Goal: Transaction & Acquisition: Subscribe to service/newsletter

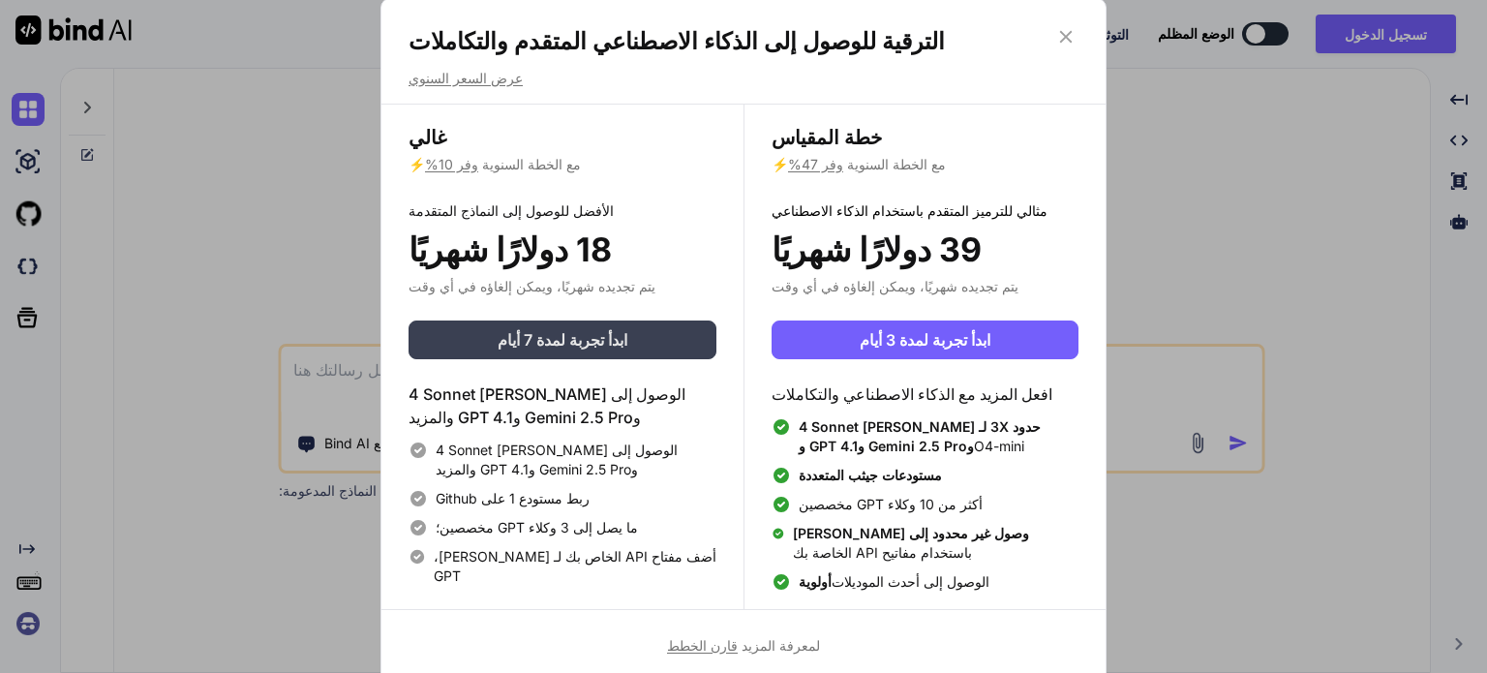
click at [579, 336] on font "ابدأ تجربة لمدة 7 أيام" at bounding box center [563, 339] width 130 height 19
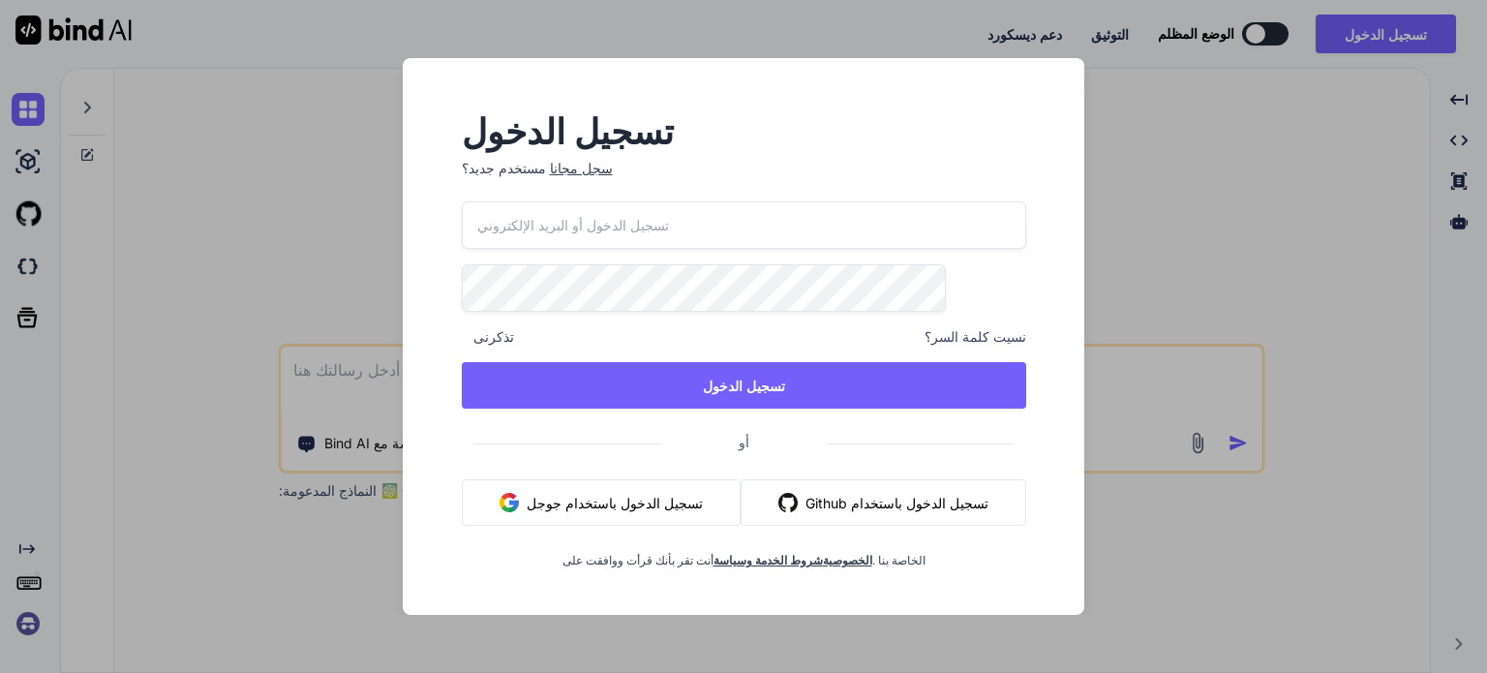
click at [1275, 203] on div "تسجيل الدخول مستخدم جديد؟ سجل مجانا تذكرنى نسيت كلمة السر؟ تسجيل الدخول أو تسجي…" at bounding box center [743, 336] width 1487 height 673
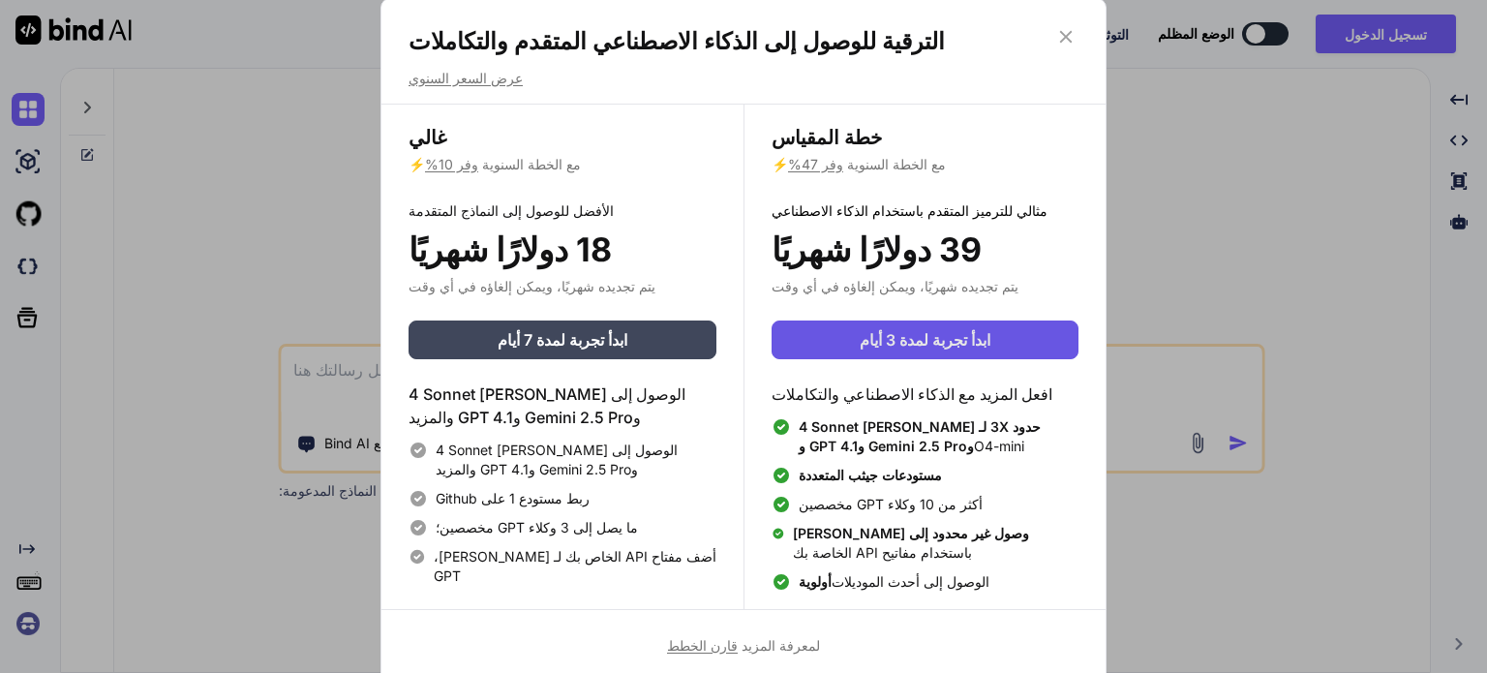
click at [942, 328] on span "ابدأ تجربة لمدة 3 أيام" at bounding box center [925, 339] width 131 height 23
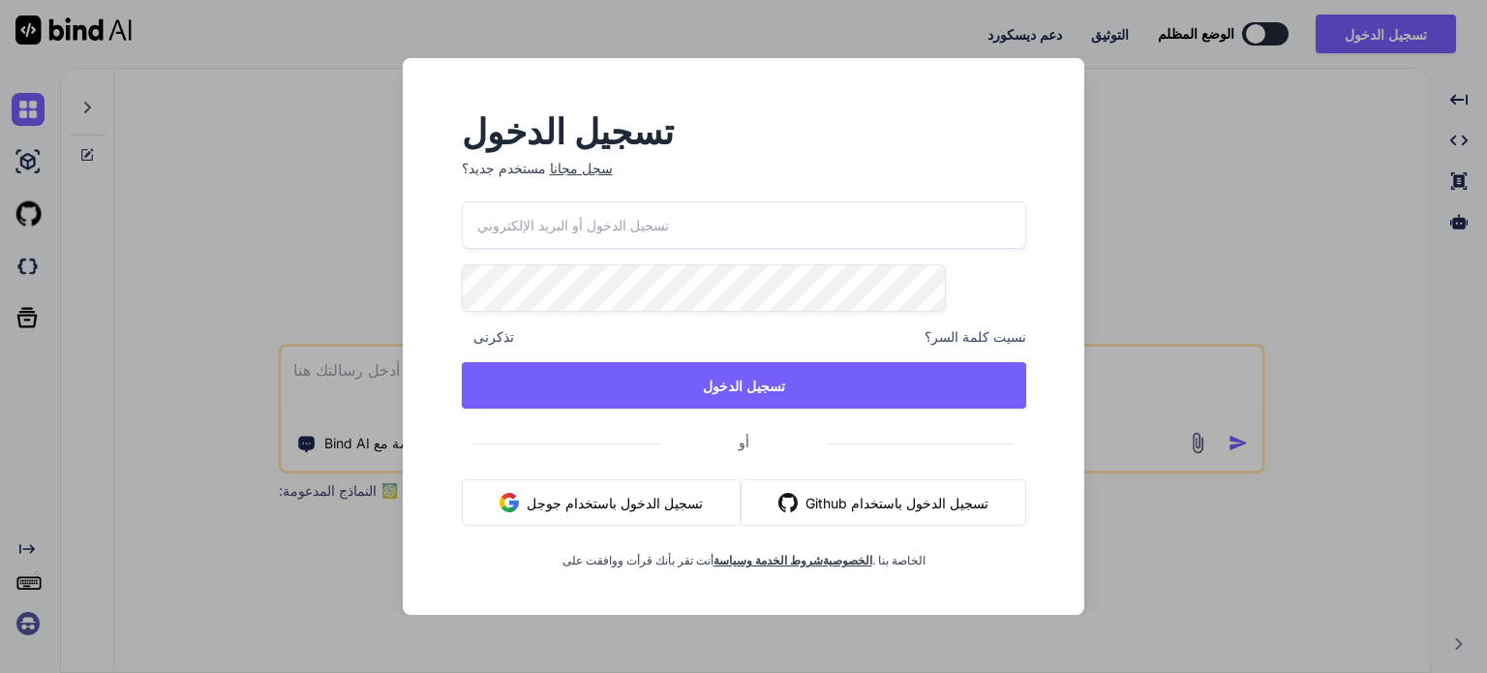
click at [636, 214] on input "email" at bounding box center [744, 224] width 564 height 47
click at [656, 498] on button "تسجيل الدخول باستخدام جوجل" at bounding box center [601, 502] width 279 height 46
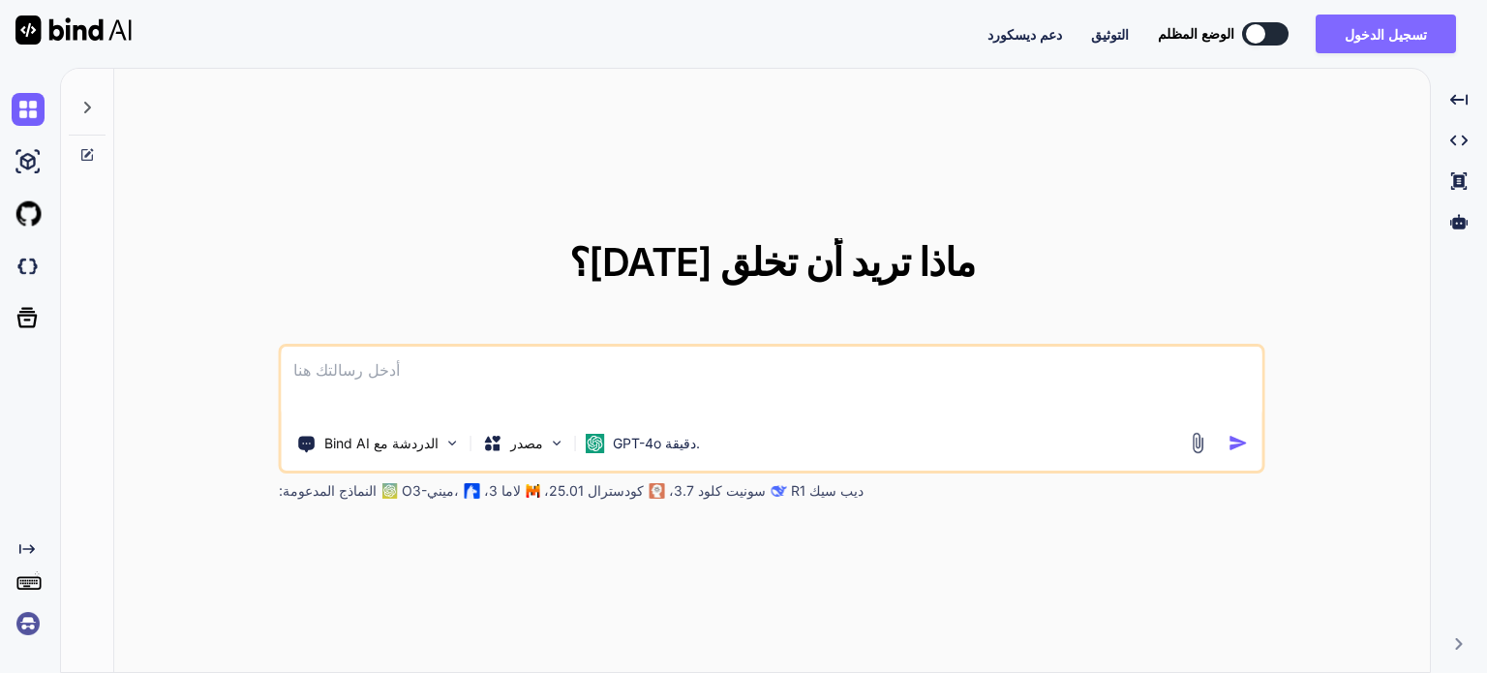
click at [1419, 30] on font "تسجيل الدخول" at bounding box center [1386, 34] width 82 height 16
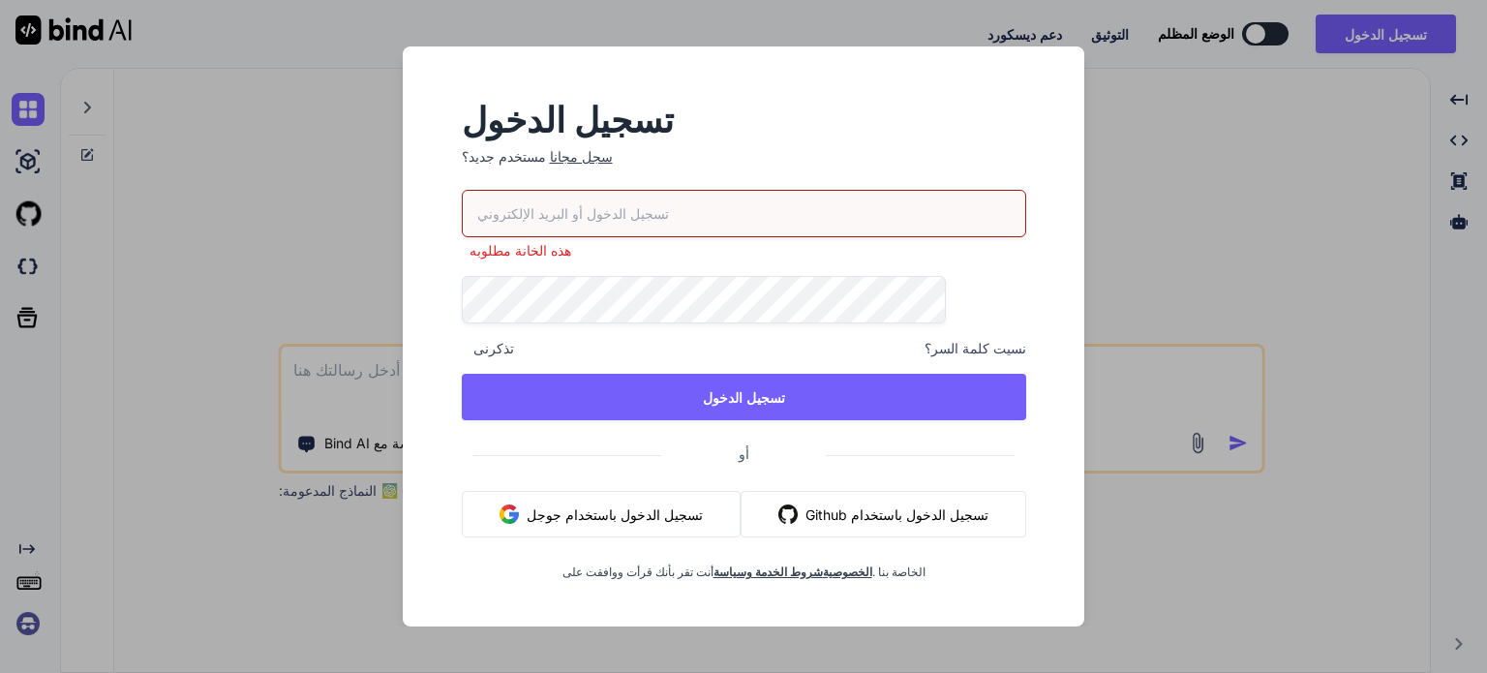
click at [661, 200] on input "email" at bounding box center [744, 213] width 564 height 47
paste input "[EMAIL_ADDRESS][DOMAIN_NAME]"
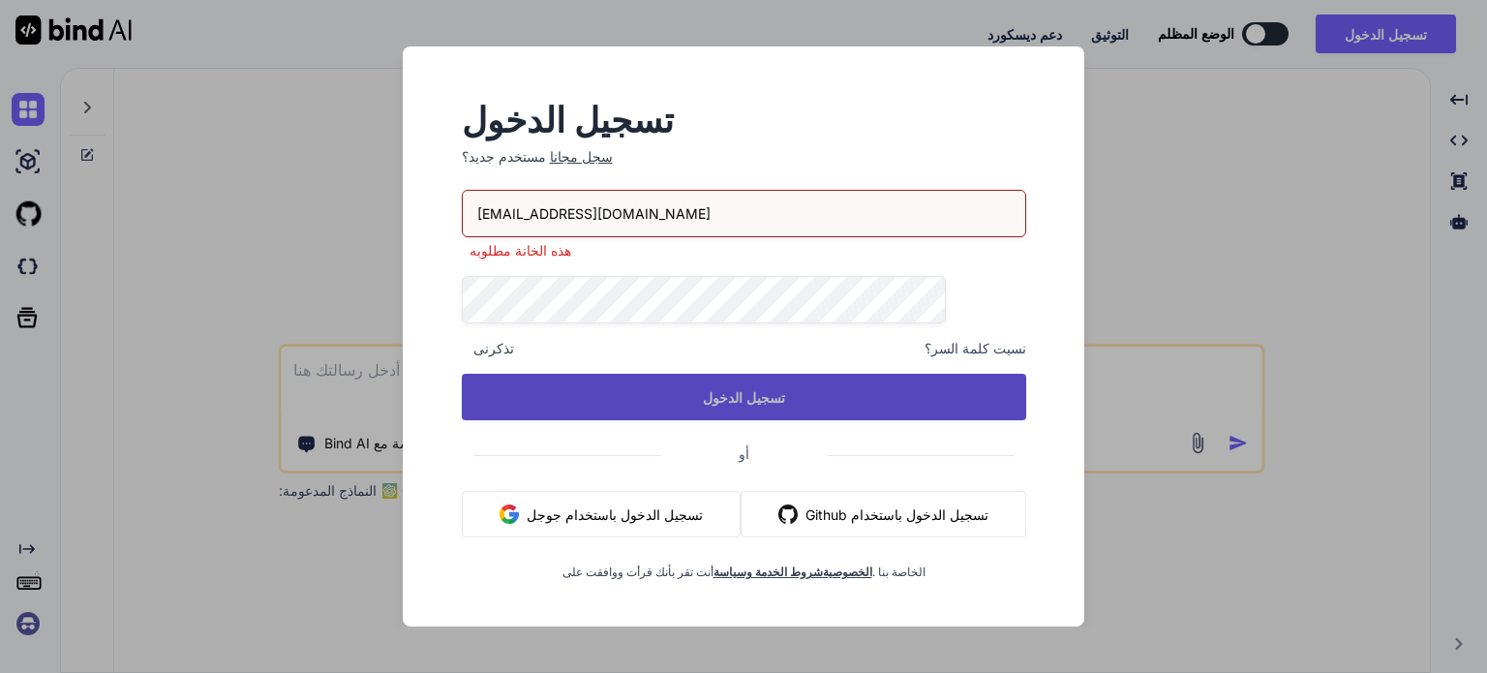
type input "[EMAIL_ADDRESS][DOMAIN_NAME]"
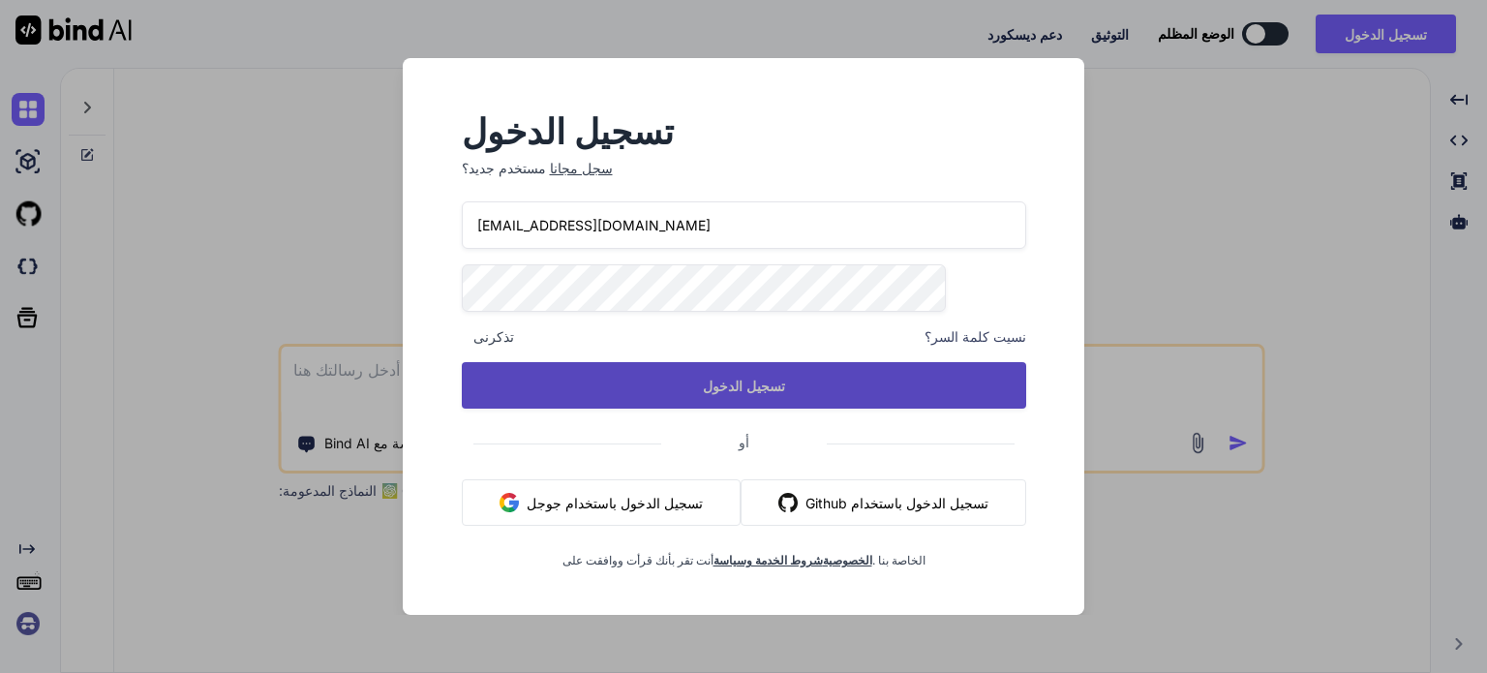
click at [759, 409] on div "084f2128c2@webxios.pro تذكرنى نسيت كلمة السر؟ تسجيل الدخول أو تسجيل الدخول باست…" at bounding box center [744, 384] width 564 height 367
click at [752, 402] on button "تسجيل الدخول" at bounding box center [744, 385] width 564 height 46
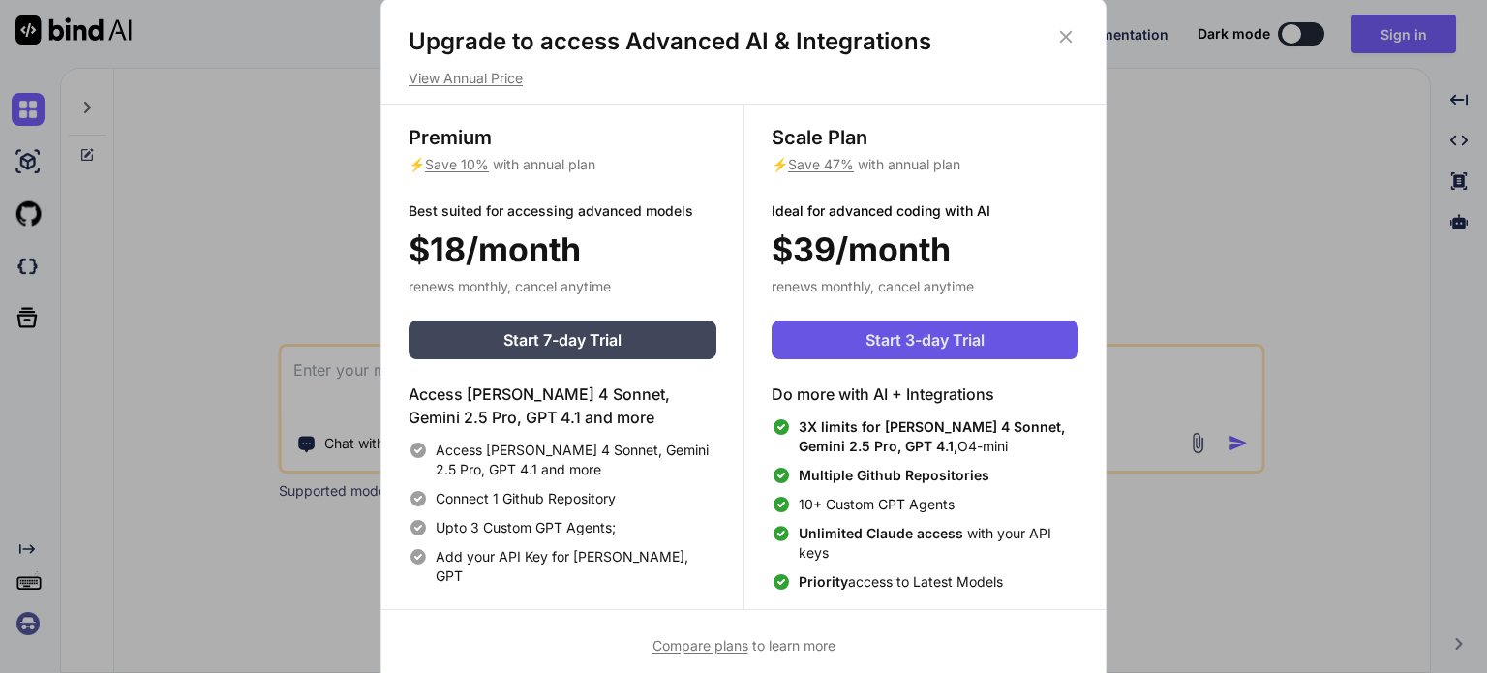
click at [952, 339] on span "Start 3-day Trial" at bounding box center [924, 339] width 119 height 23
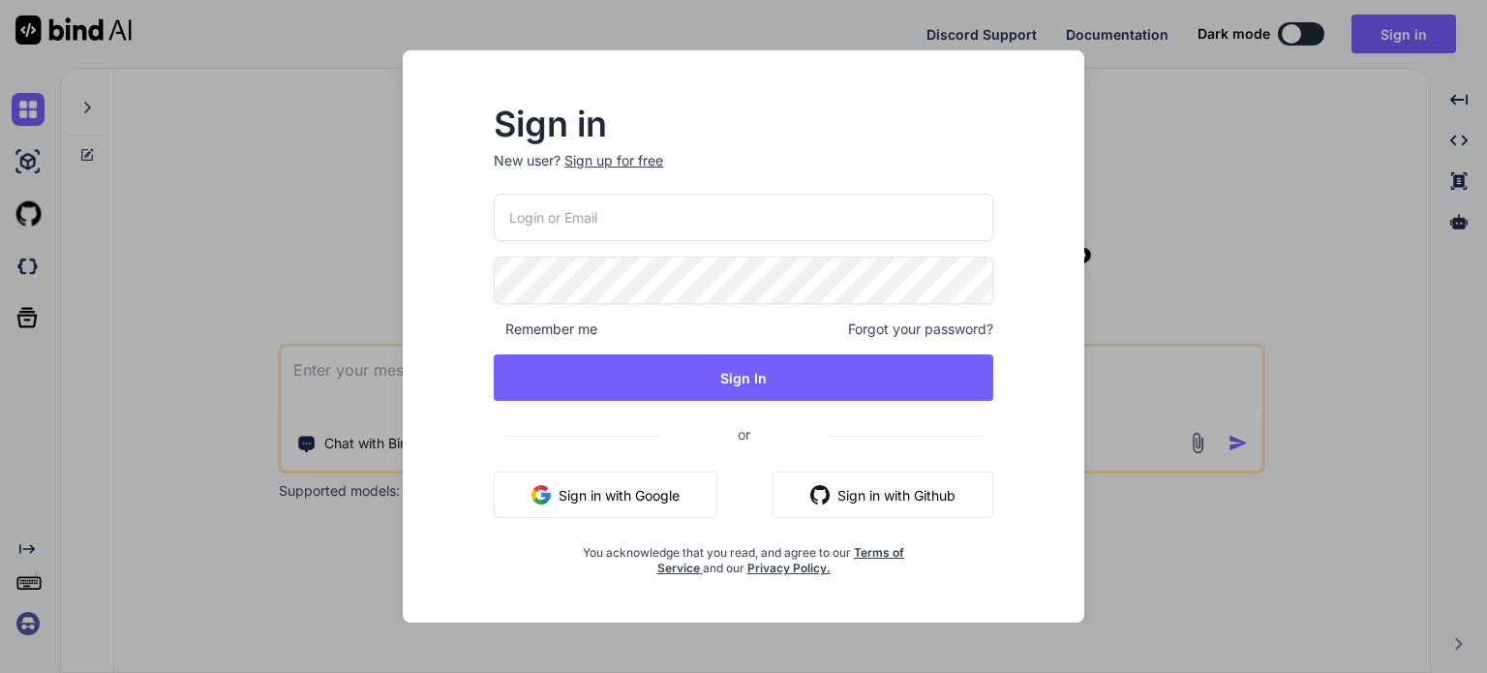
paste input "[EMAIL_ADDRESS][DOMAIN_NAME]"
drag, startPoint x: 594, startPoint y: 224, endPoint x: 510, endPoint y: 212, distance: 85.0
click at [510, 212] on input "[EMAIL_ADDRESS][DOMAIN_NAME]" at bounding box center [743, 217] width 499 height 47
type input "[EMAIL_ADDRESS][DOMAIN_NAME]"
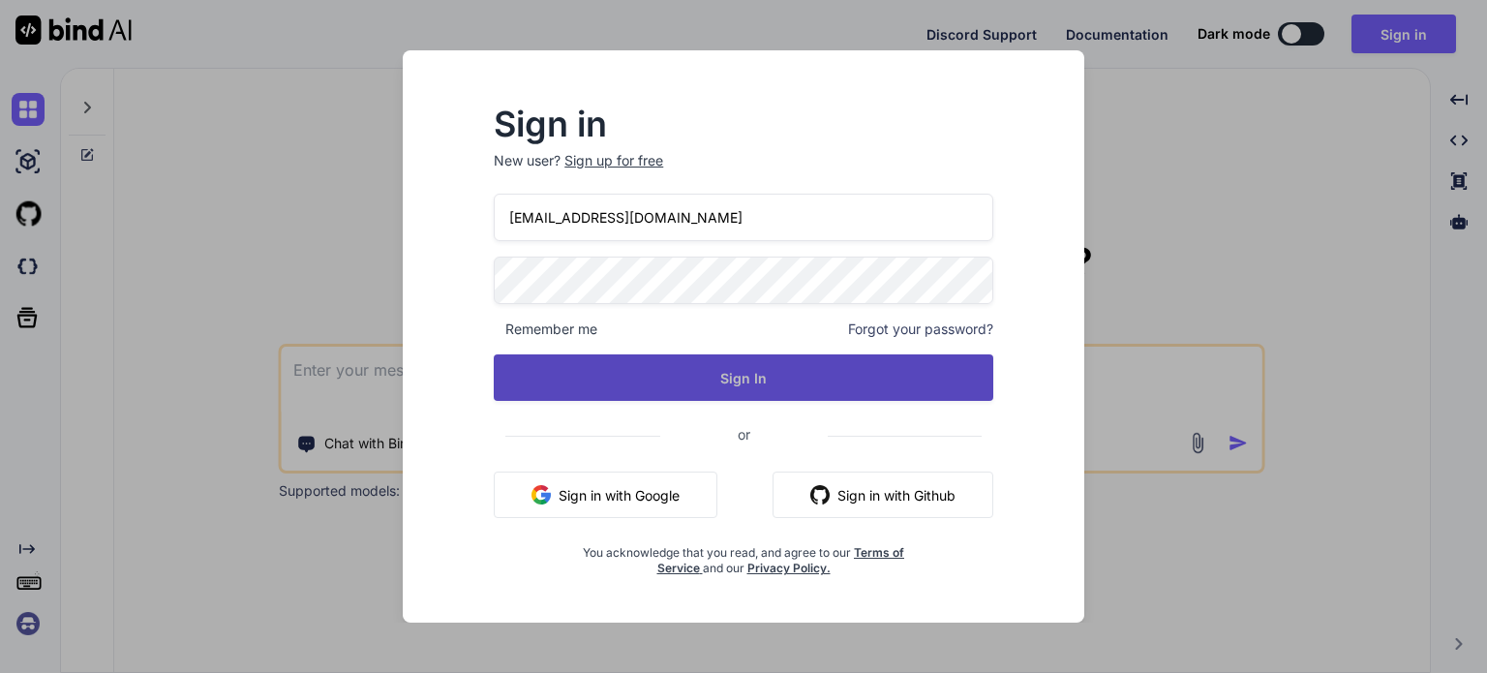
click at [703, 390] on button "Sign In" at bounding box center [743, 377] width 499 height 46
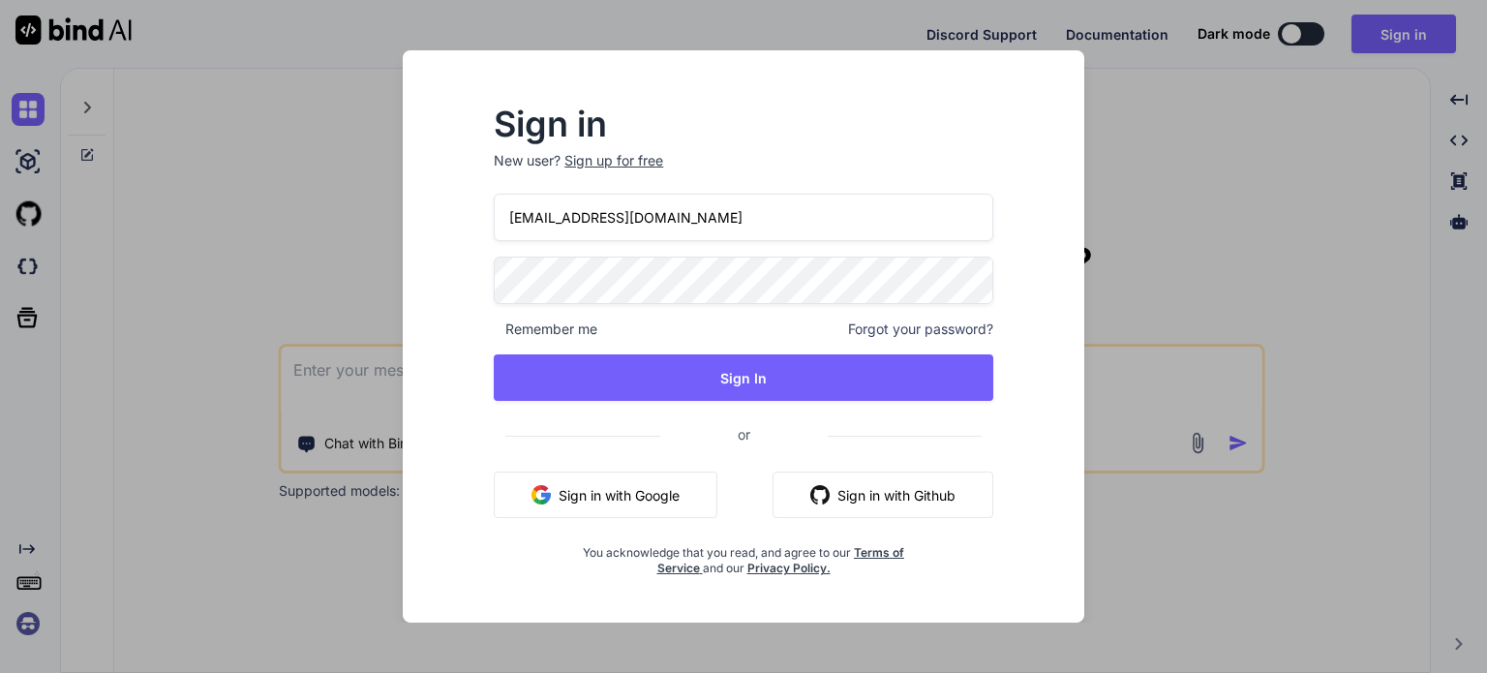
click at [635, 153] on div "Sign up for free" at bounding box center [613, 160] width 99 height 19
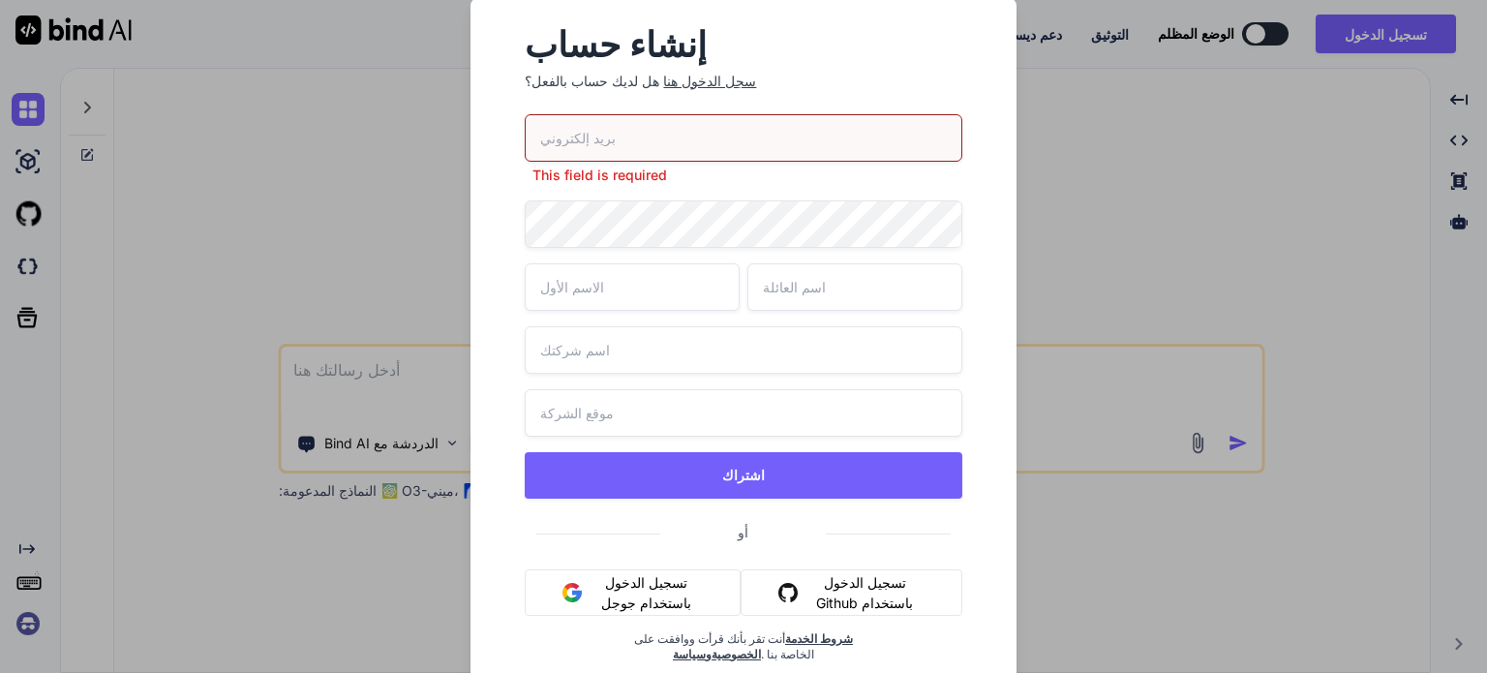
drag, startPoint x: 695, startPoint y: 125, endPoint x: 743, endPoint y: 81, distance: 65.1
click at [743, 81] on p "هل لديك حساب بالفعل؟ سجل الدخول هنا" at bounding box center [743, 81] width 437 height 19
paste input "[EMAIL_ADDRESS][DOMAIN_NAME]"
type input "[EMAIL_ADDRESS][DOMAIN_NAME]"
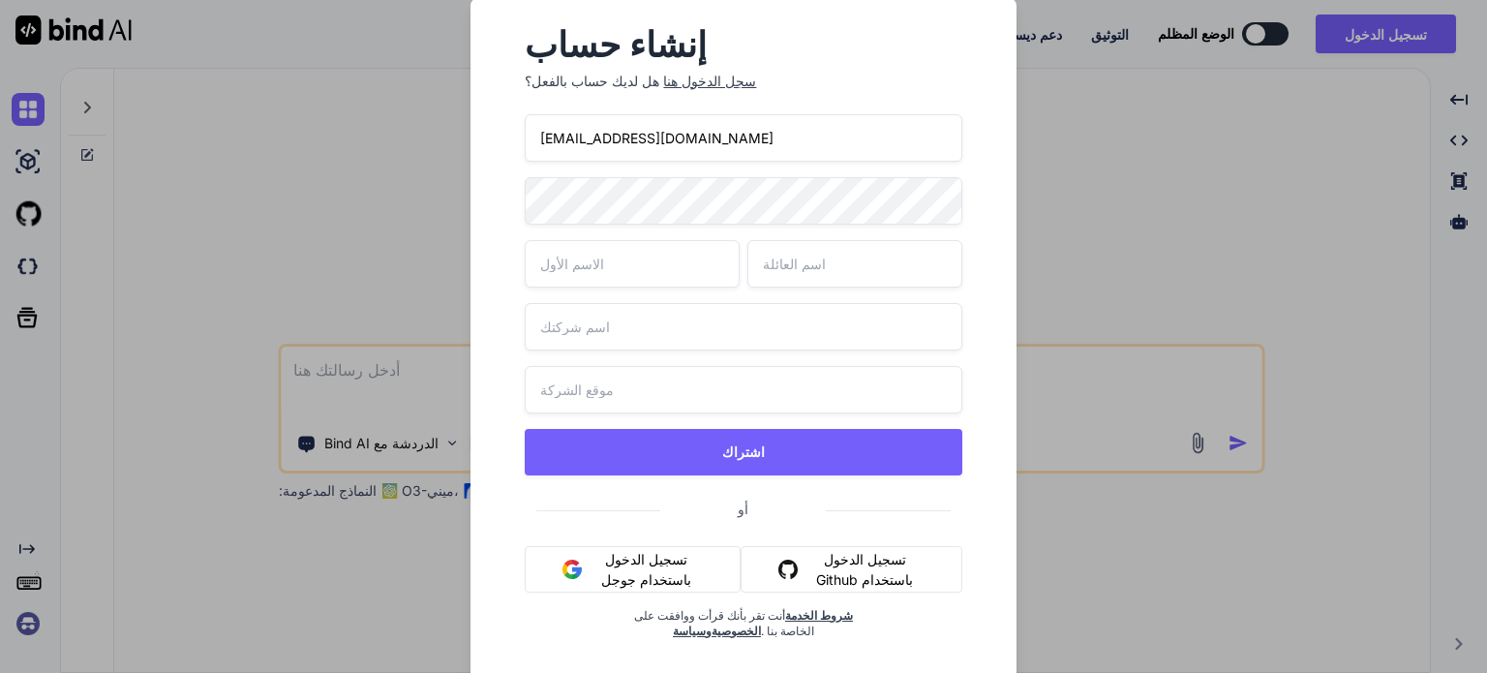
click at [553, 258] on div "[EMAIL_ADDRESS][DOMAIN_NAME] اشتراك أو تسجيل الدخول باستخدام جوجل تسجيل الدخول …" at bounding box center [743, 399] width 437 height 571
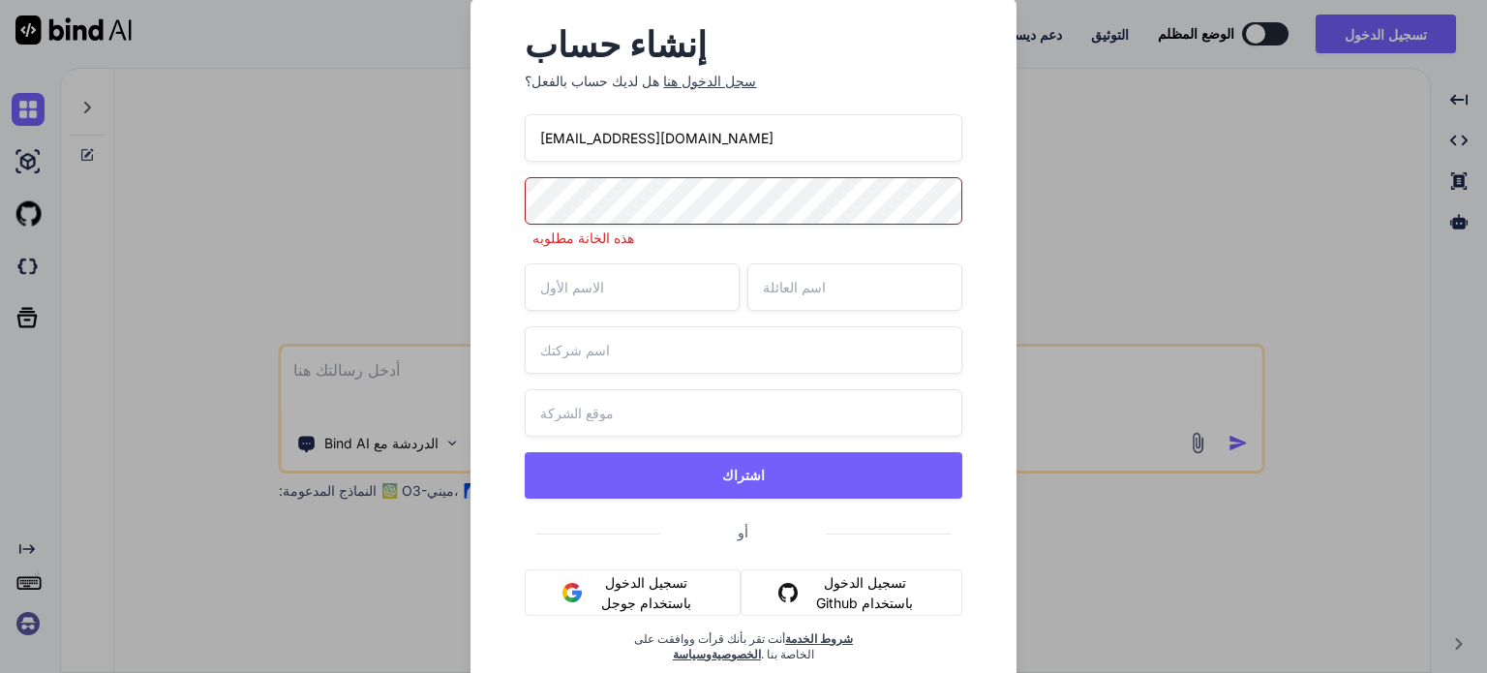
type input "Hosam"
type input "refat"
type input "Home and kitchen"
click at [652, 396] on input "text" at bounding box center [743, 412] width 437 height 47
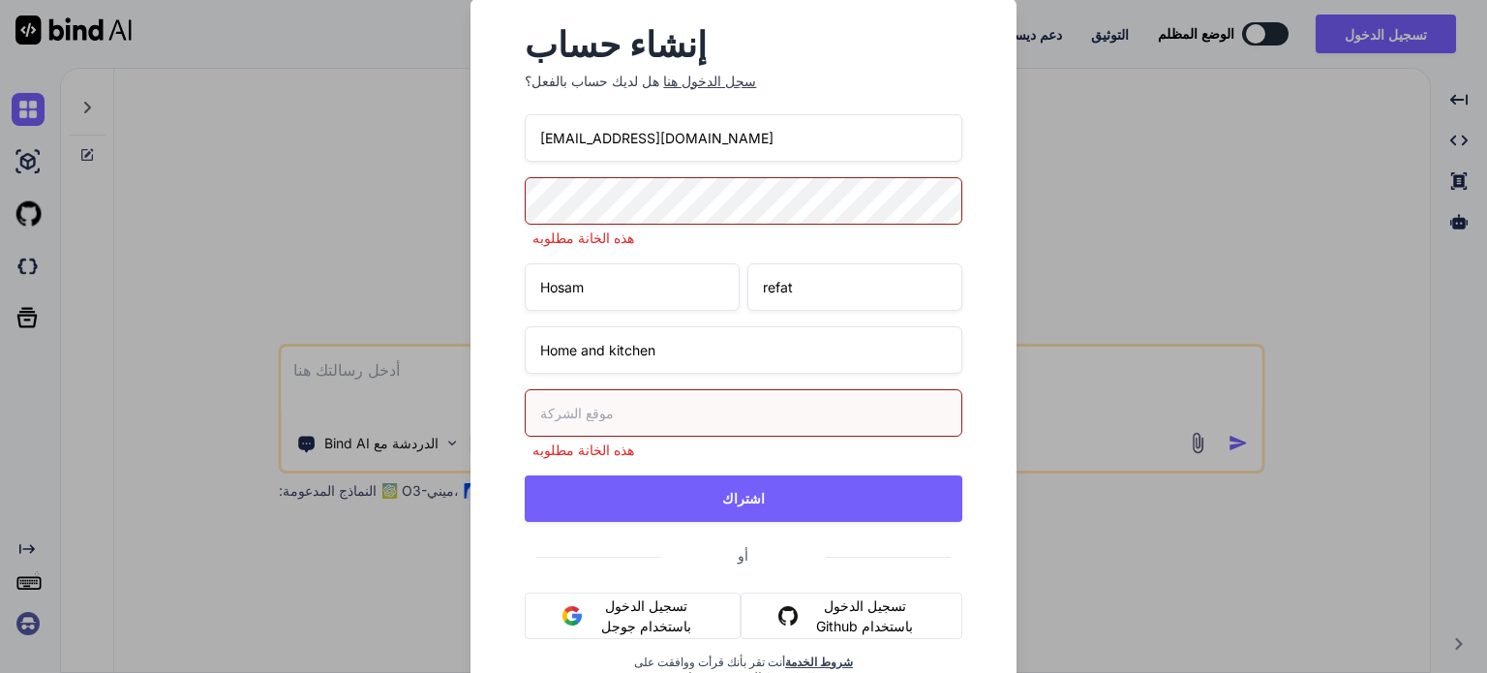
drag, startPoint x: 630, startPoint y: 130, endPoint x: 538, endPoint y: 123, distance: 92.2
click at [538, 123] on input "[EMAIL_ADDRESS][DOMAIN_NAME]" at bounding box center [743, 137] width 437 height 47
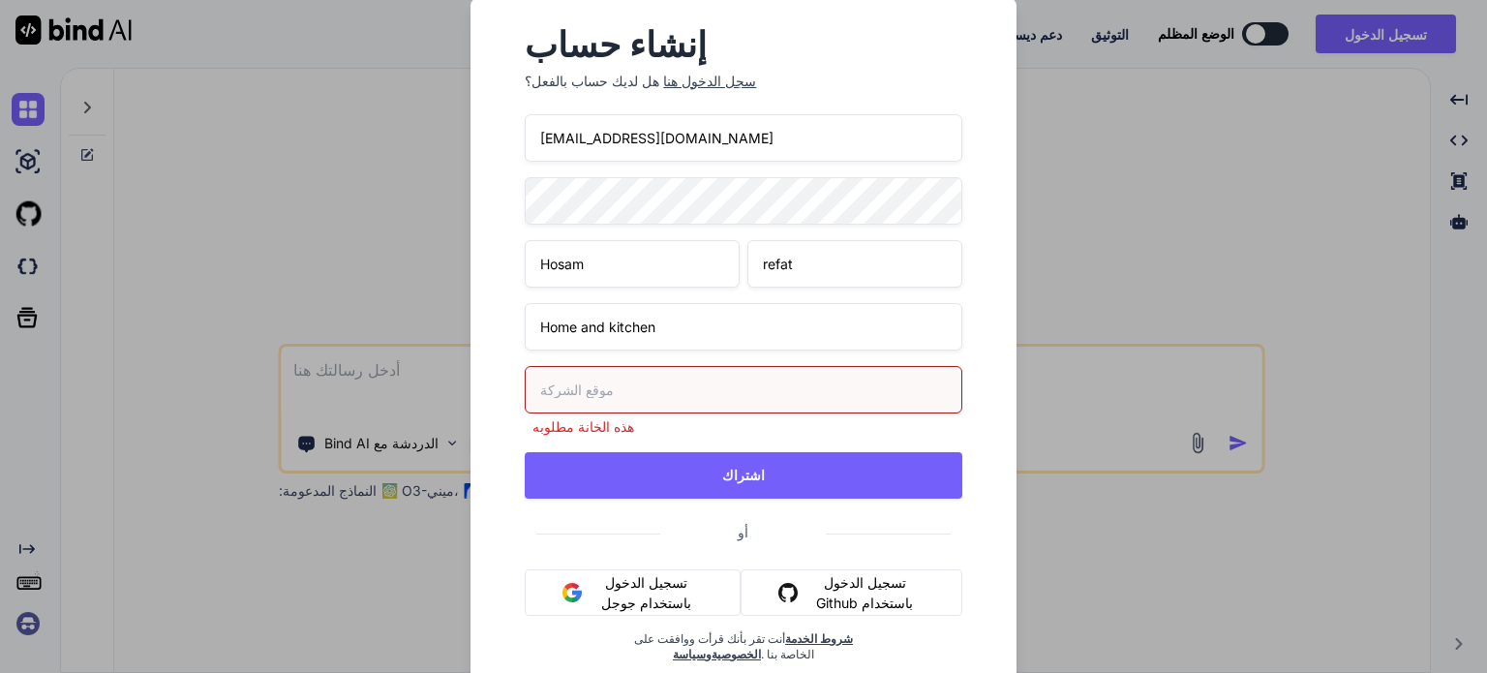
click at [516, 231] on div "إنشاء حساب هل لديك حساب بالفعل؟ سجل الدخول هنا [EMAIL_ADDRESS][DOMAIN_NAME] Hos…" at bounding box center [742, 361] width 483 height 695
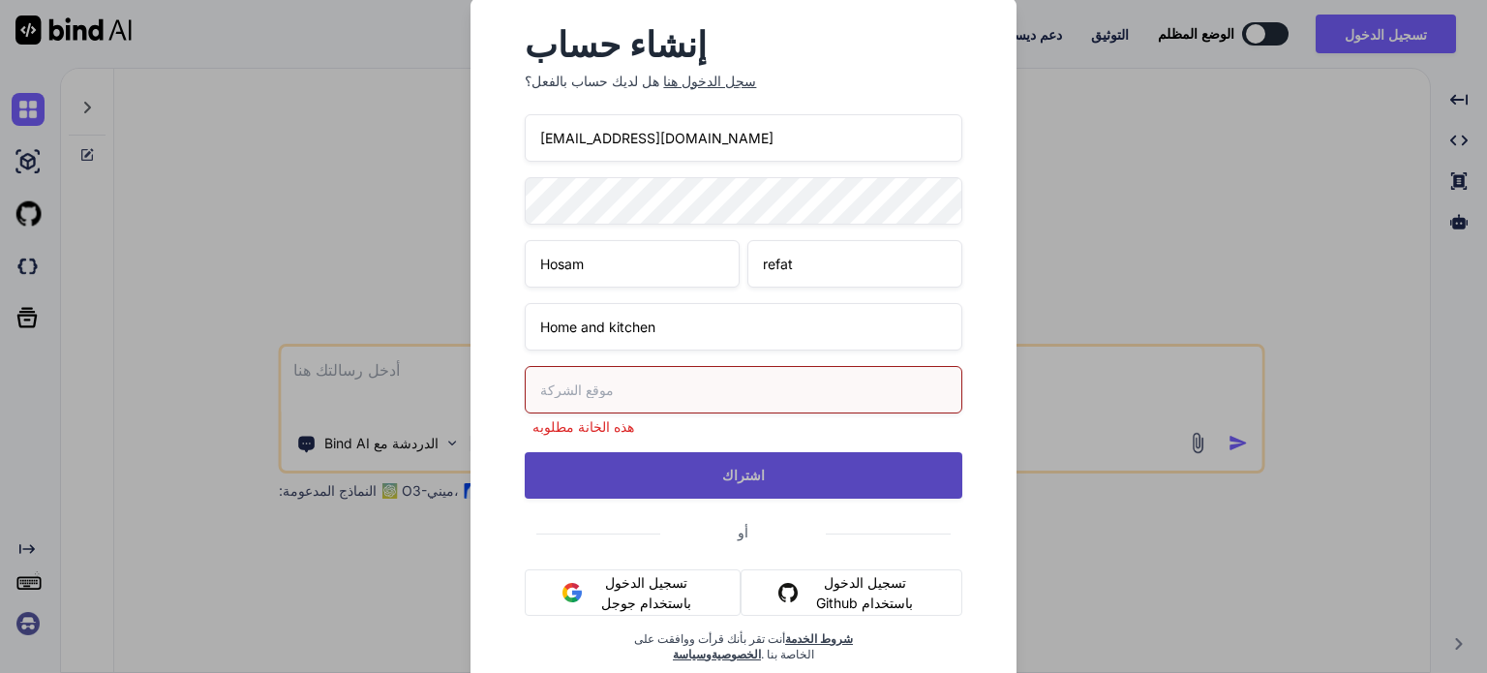
click at [697, 468] on button "اشتراك" at bounding box center [743, 475] width 437 height 46
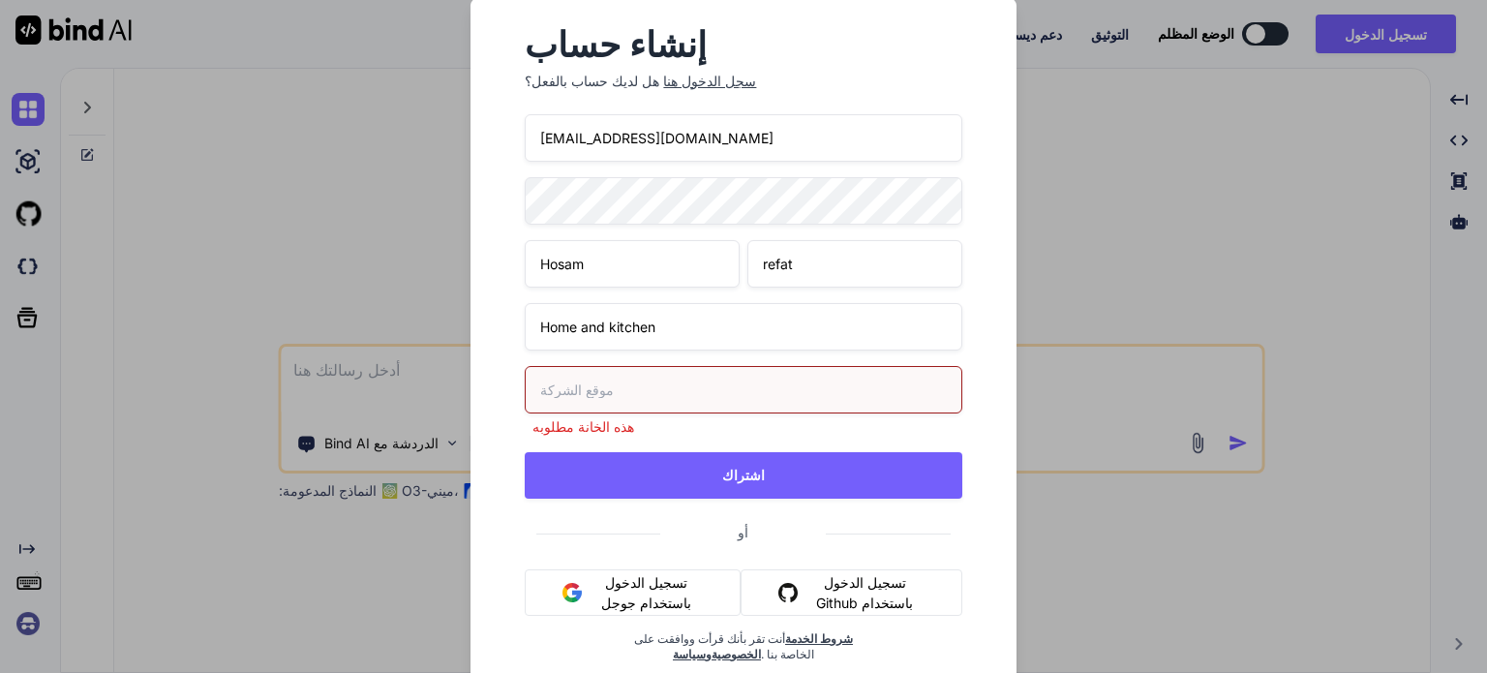
click at [622, 396] on input "text" at bounding box center [743, 389] width 437 height 47
paste input "084f2128c2@"
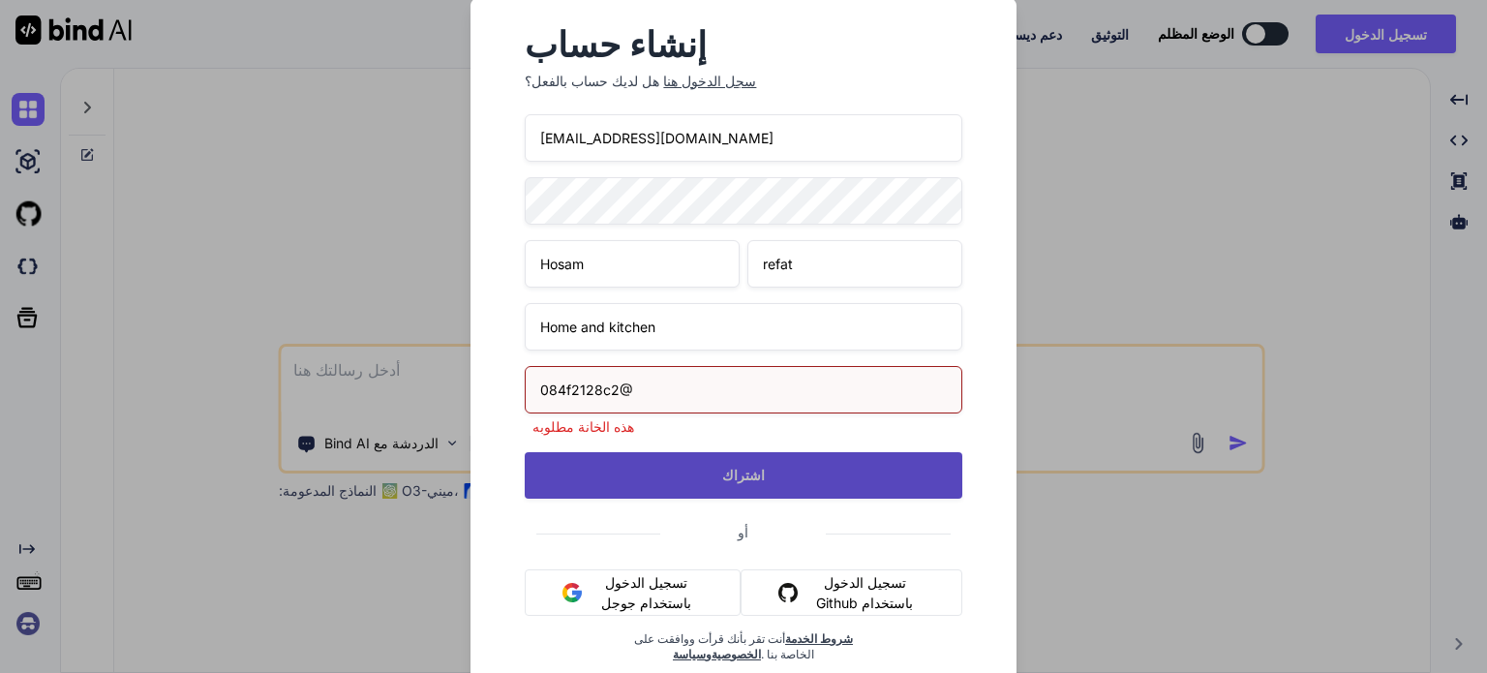
type input "084f2128c2@"
click at [717, 460] on button "اشتراك" at bounding box center [743, 475] width 437 height 46
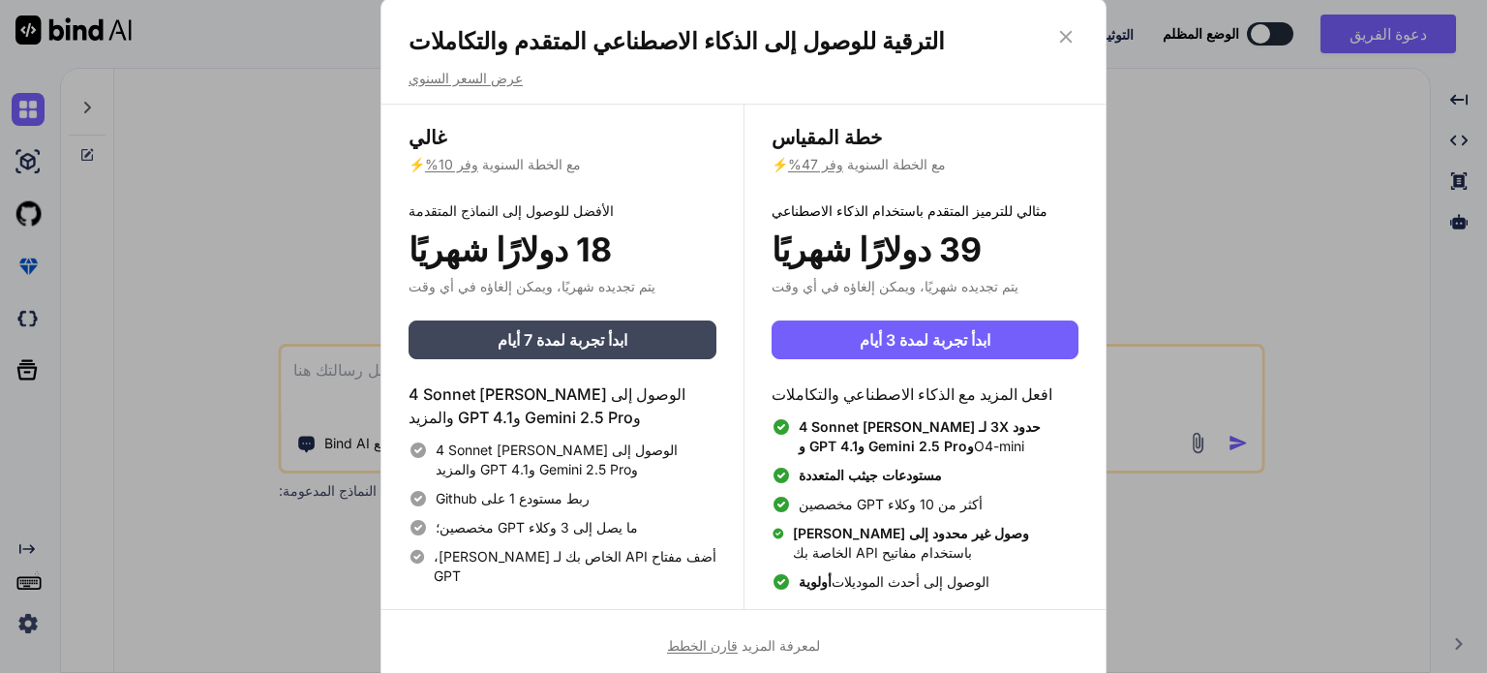
click at [1066, 36] on icon at bounding box center [1066, 36] width 13 height 13
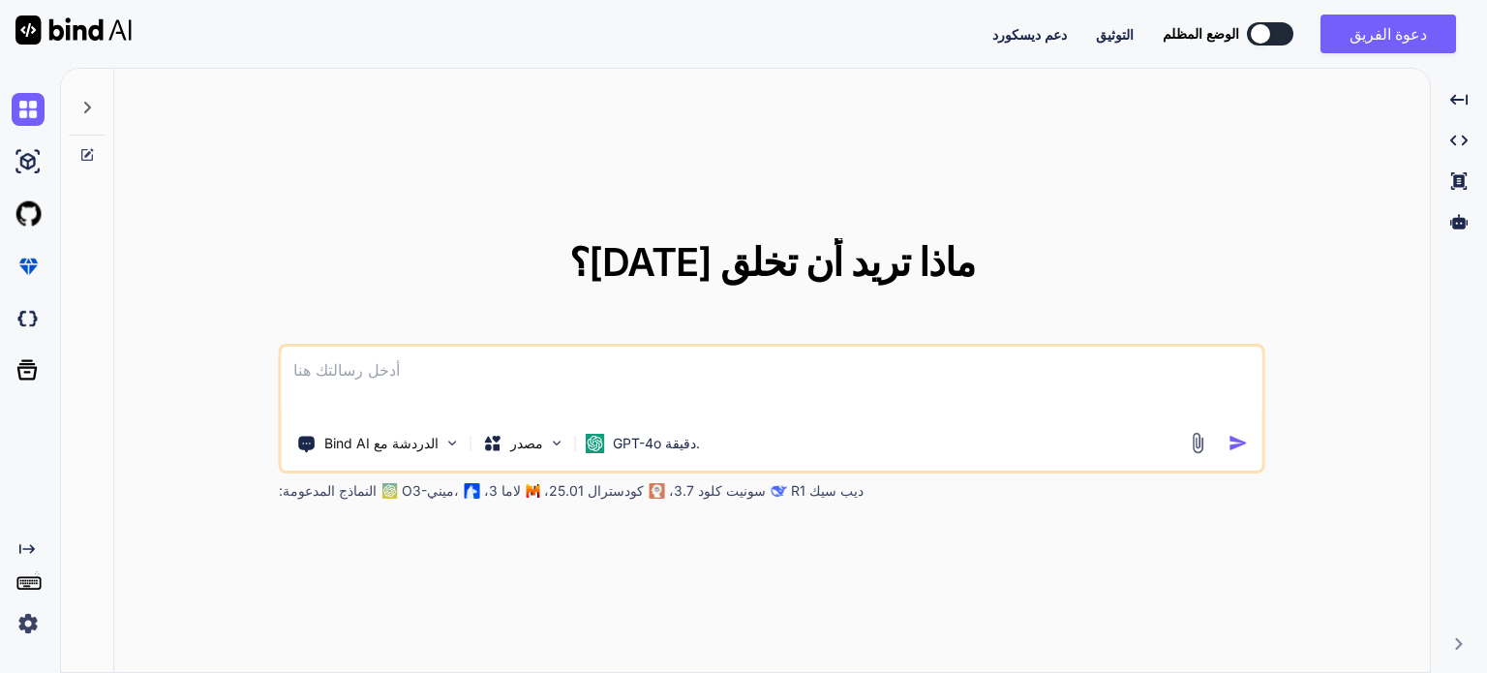
click at [382, 373] on textarea at bounding box center [772, 383] width 981 height 72
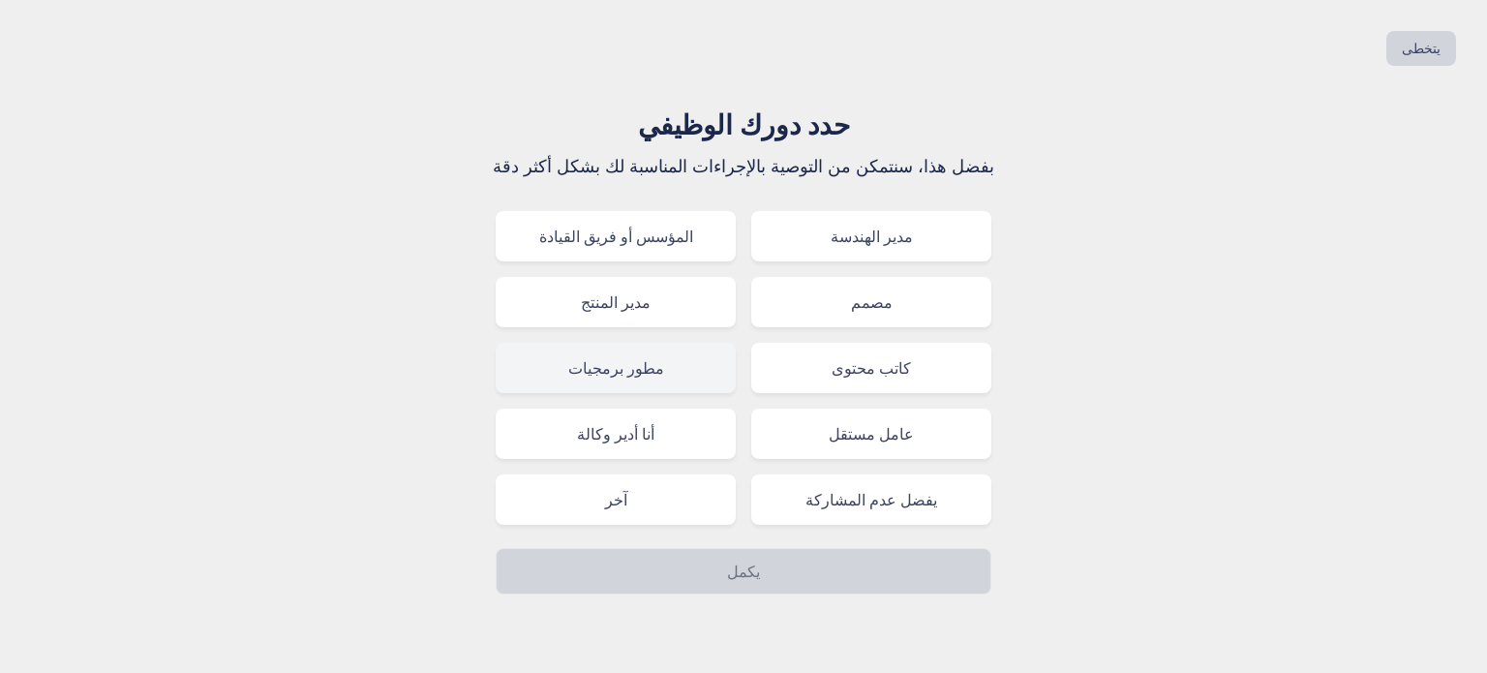
click at [644, 367] on font "مطور برمجيات" at bounding box center [616, 367] width 96 height 19
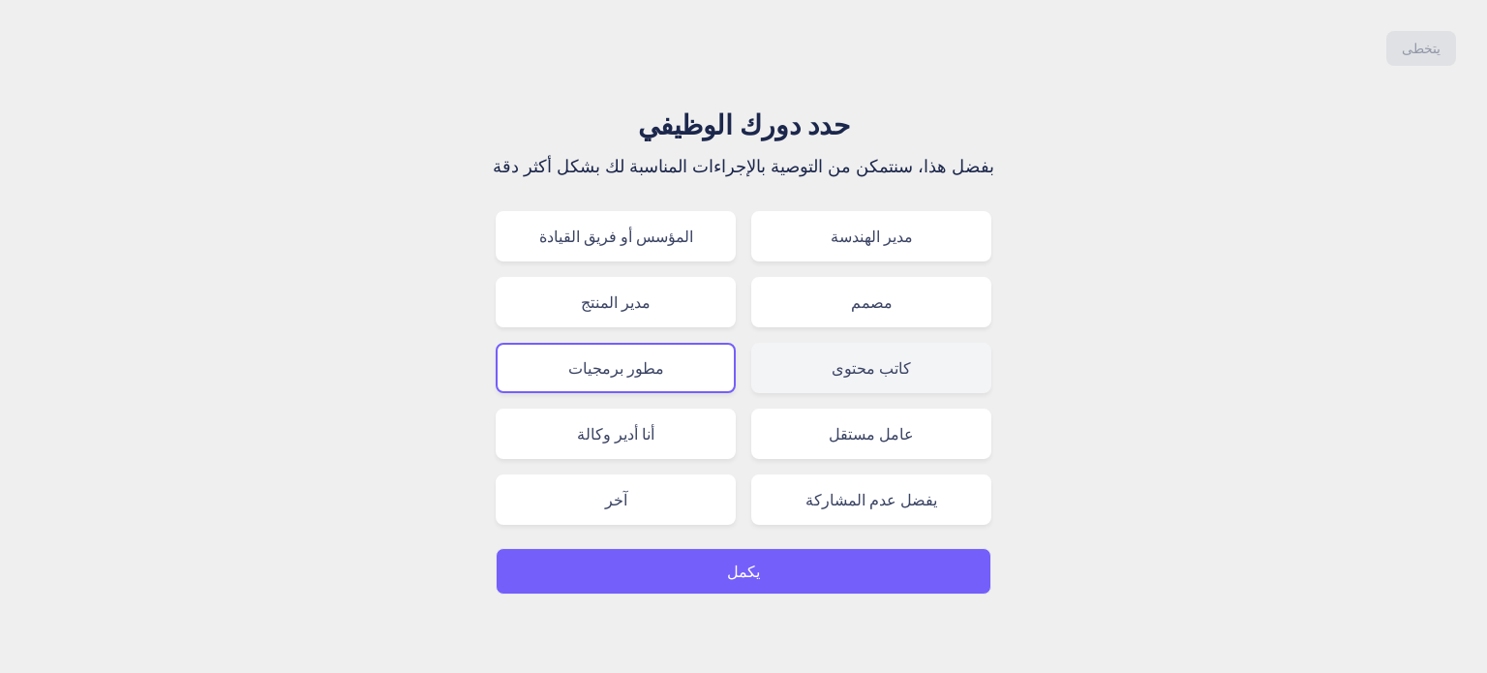
click at [873, 369] on font "كاتب محتوى" at bounding box center [871, 367] width 79 height 19
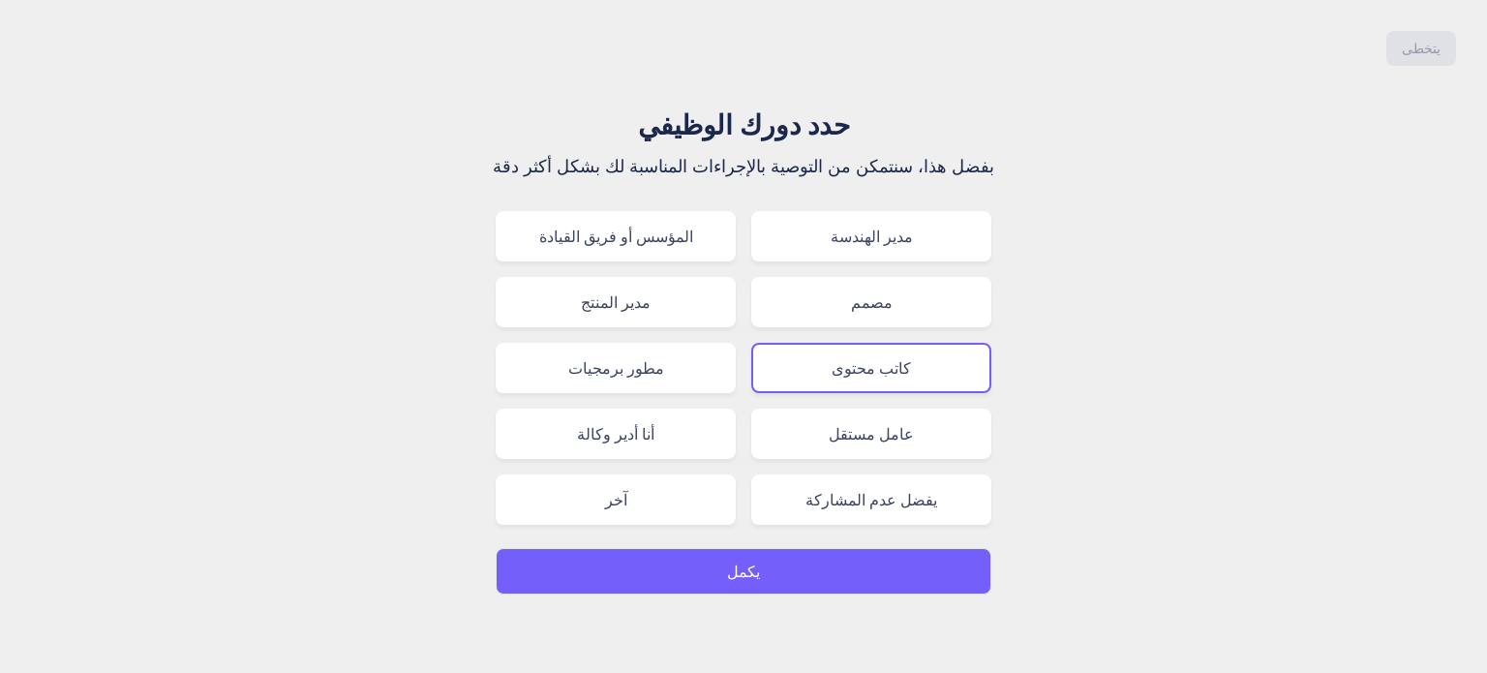
click at [831, 592] on div "يتخطى حدد دورك الوظيفي بفضل هذا، سنتمكن من التوصية بالإجراءات المناسبة لك بشكل …" at bounding box center [743, 336] width 1487 height 673
click at [825, 560] on button "يكمل" at bounding box center [744, 571] width 496 height 46
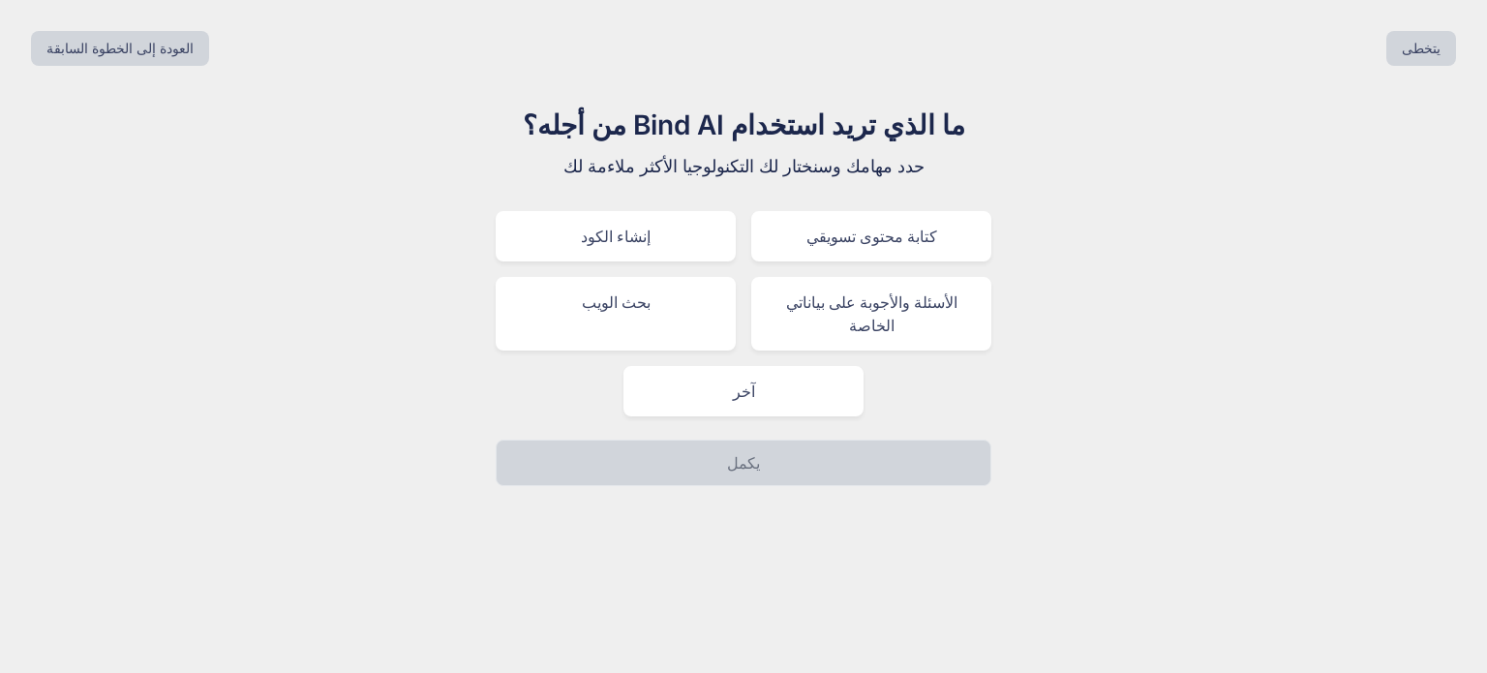
drag, startPoint x: 682, startPoint y: 226, endPoint x: 694, endPoint y: 264, distance: 40.4
click at [685, 227] on div "إنشاء الكود" at bounding box center [616, 236] width 240 height 50
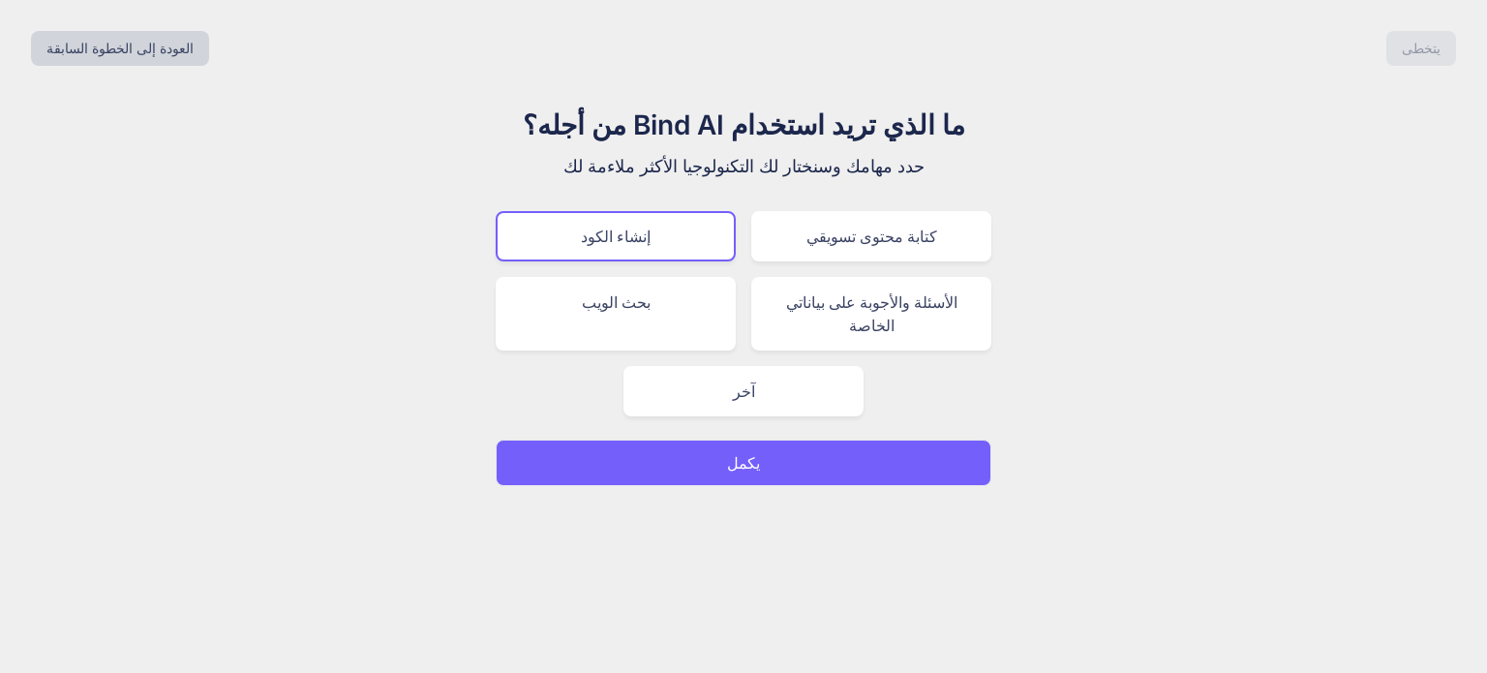
click at [805, 440] on button "يكمل" at bounding box center [744, 462] width 496 height 46
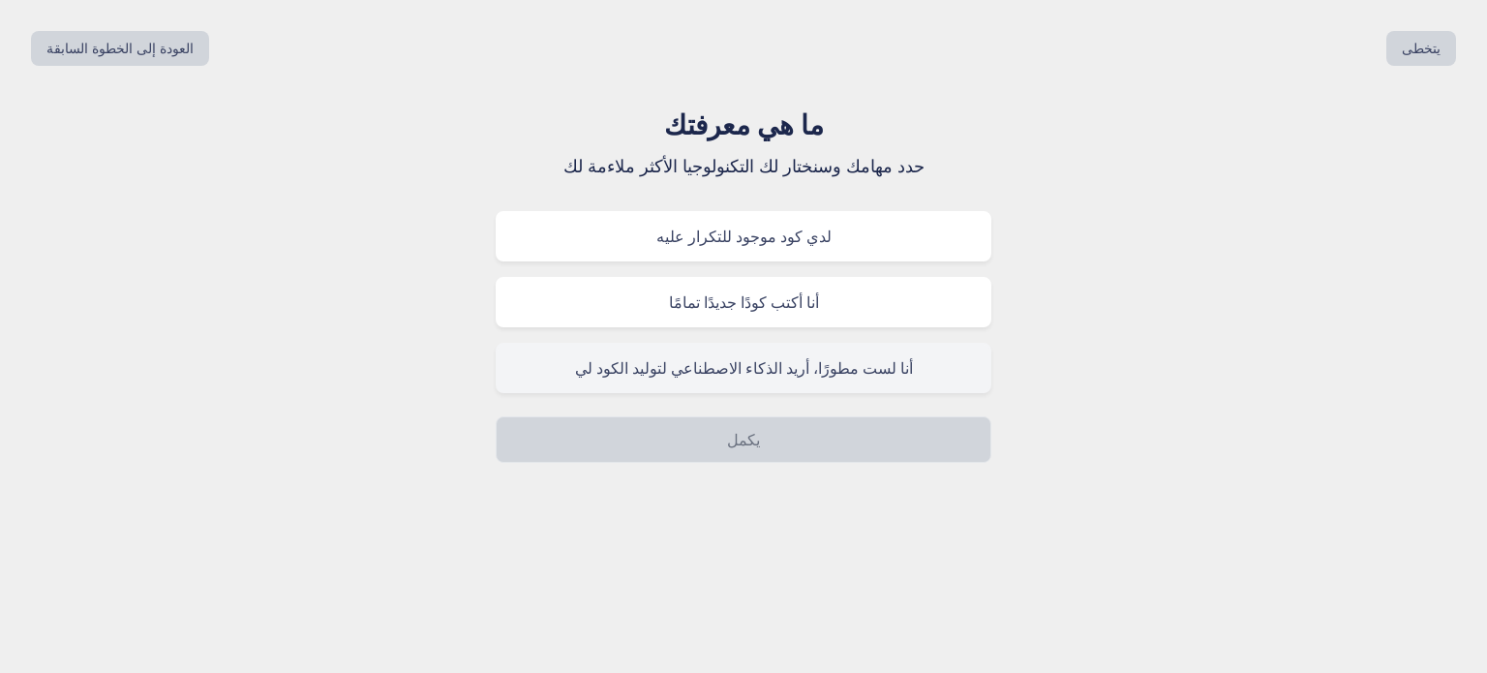
click at [862, 360] on font "أنا لست مطورًا، أريد الذكاء الاصطناعي لتوليد الكود لي" at bounding box center [744, 367] width 338 height 19
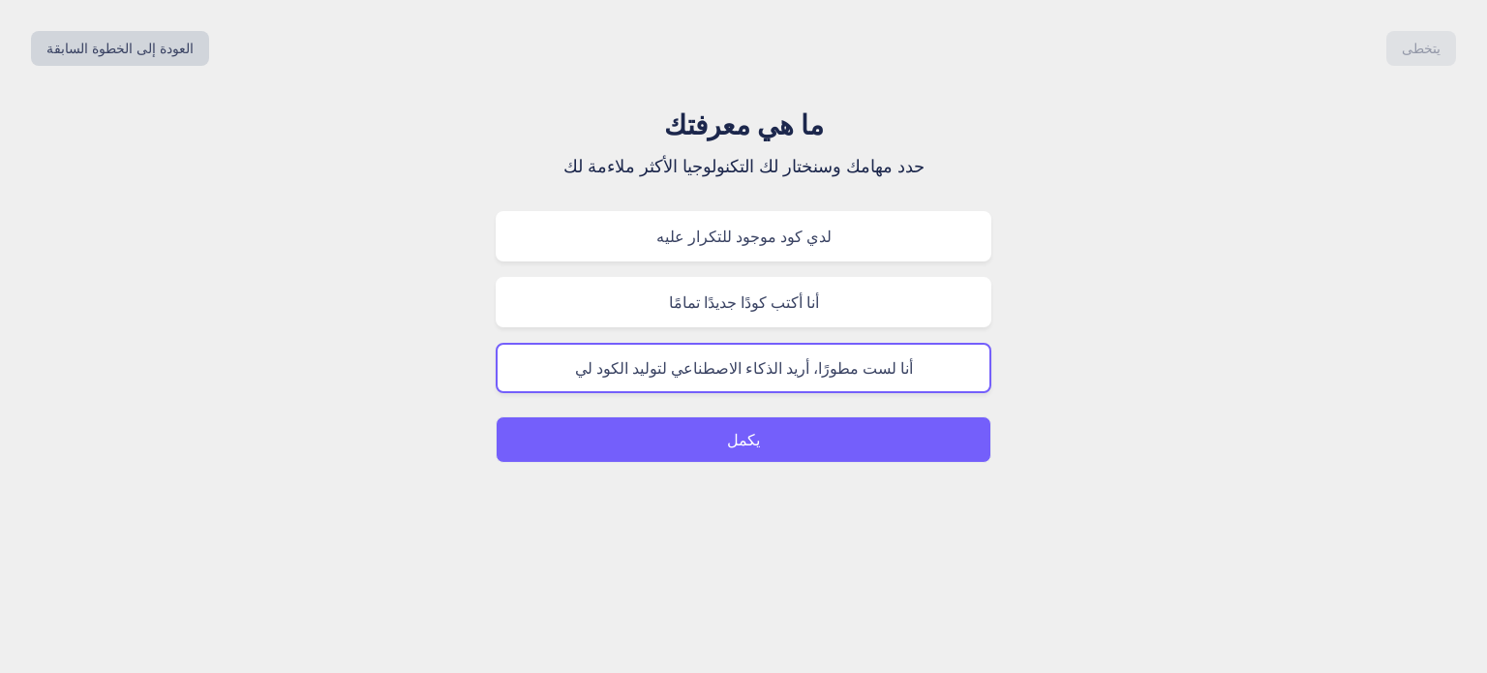
click at [803, 446] on button "يكمل" at bounding box center [744, 439] width 496 height 46
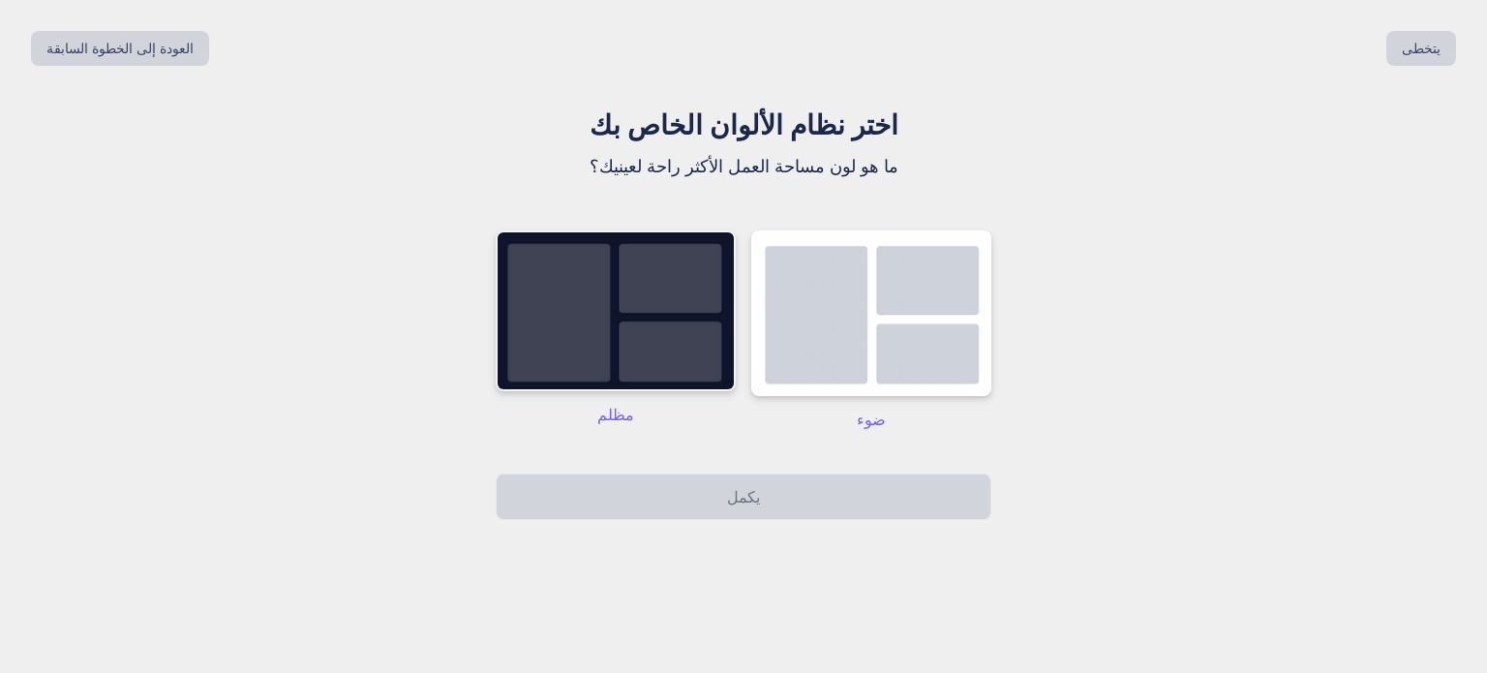
click at [635, 299] on img at bounding box center [616, 310] width 240 height 161
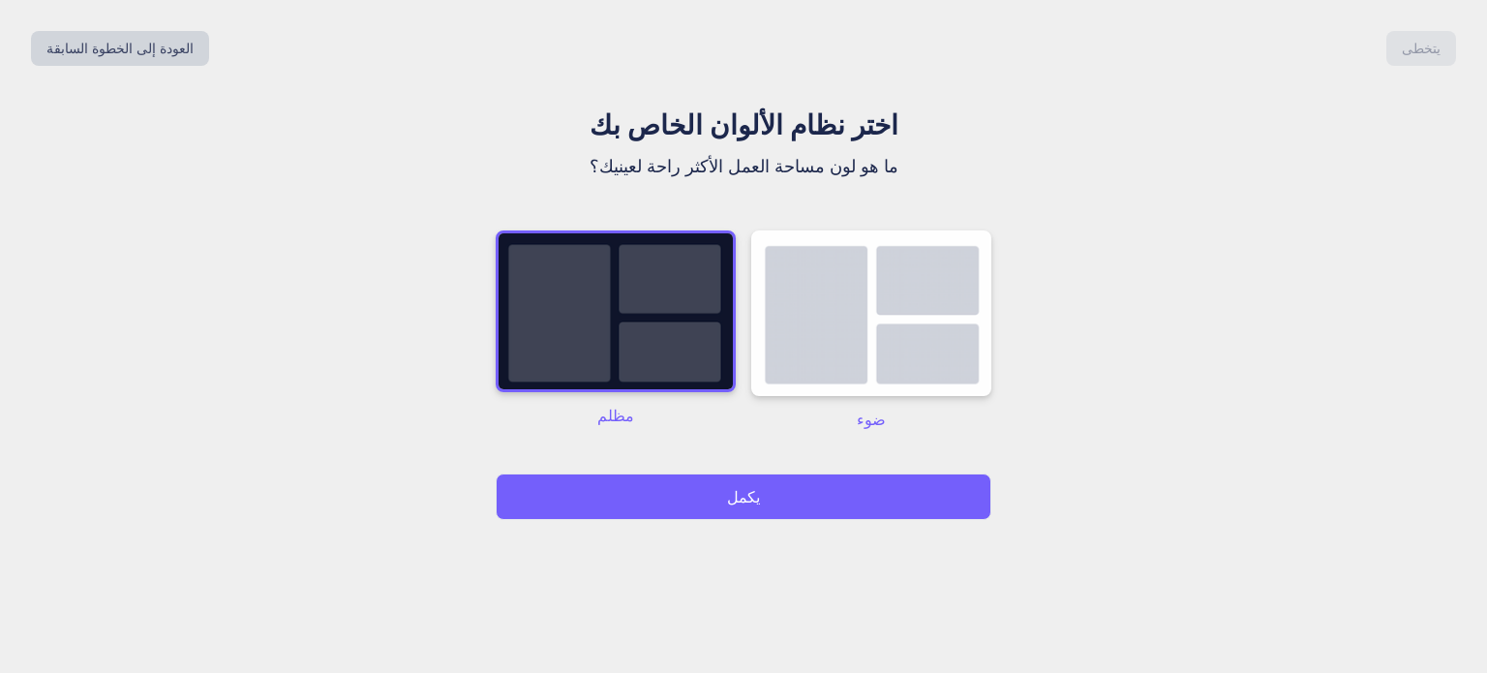
click at [774, 519] on button "يكمل" at bounding box center [744, 496] width 496 height 46
click at [775, 508] on button "يكمل" at bounding box center [744, 496] width 496 height 46
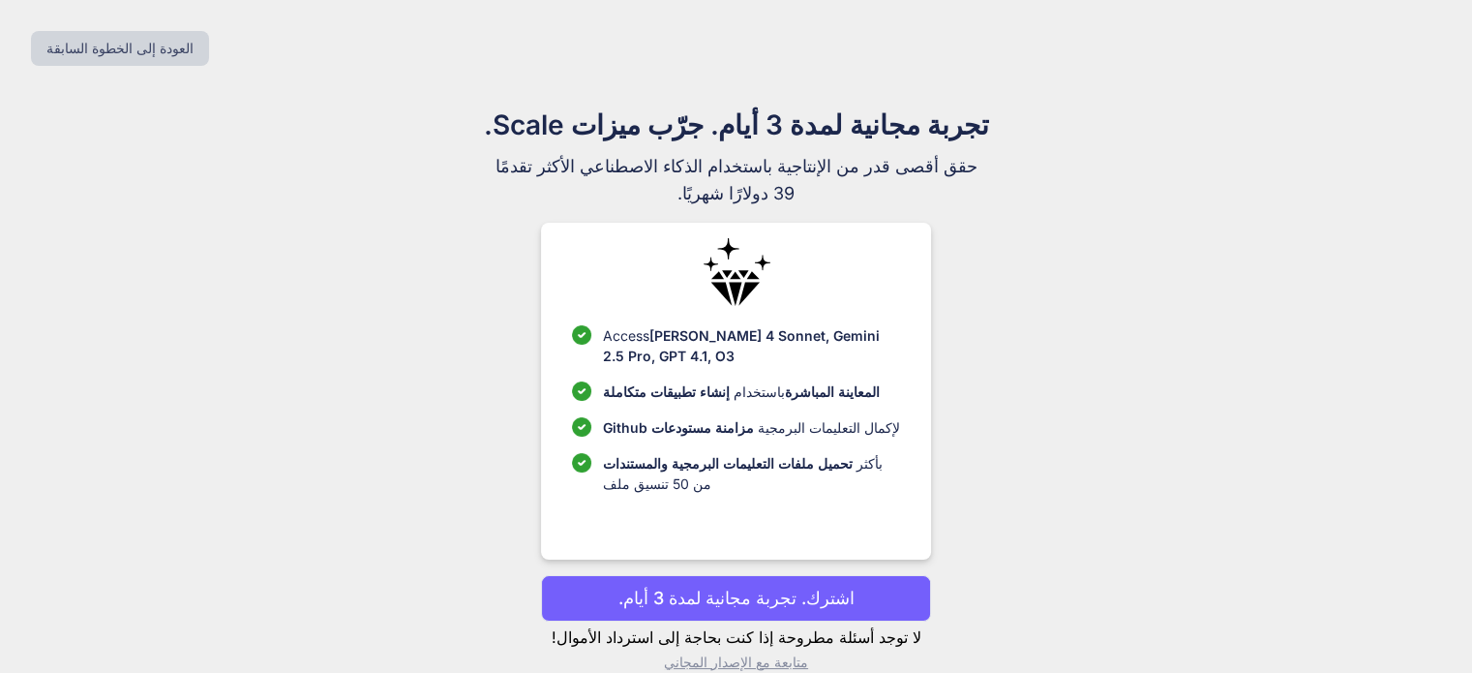
click at [867, 599] on button "اشترك. تجربة مجانية لمدة 3 أيام." at bounding box center [736, 598] width 390 height 46
click at [746, 592] on font "اشترك. تجربة مجانية لمدة 3 أيام." at bounding box center [737, 598] width 236 height 20
click at [722, 595] on font "اشترك. تجربة مجانية لمدة 3 أيام." at bounding box center [737, 598] width 236 height 20
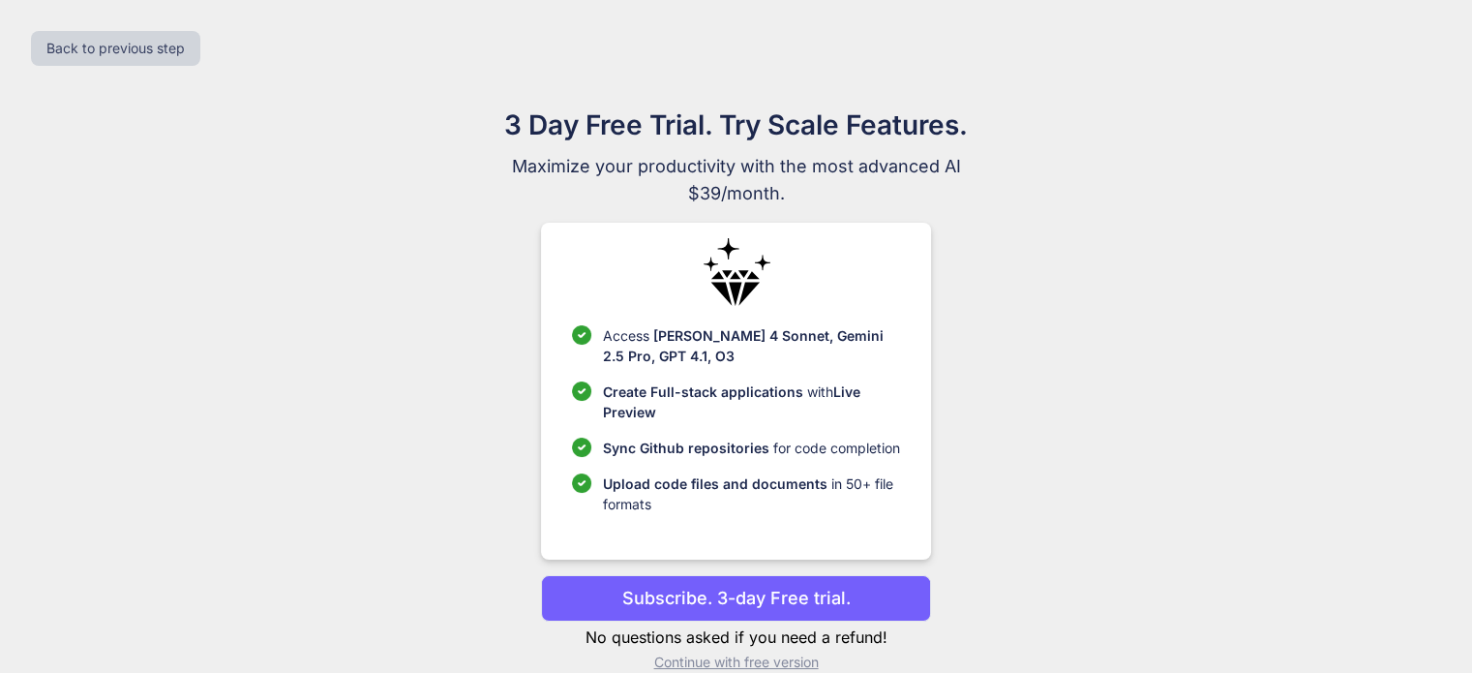
click at [754, 580] on button "Subscribe. 3-day Free trial." at bounding box center [736, 598] width 390 height 46
